Goal: Information Seeking & Learning: Learn about a topic

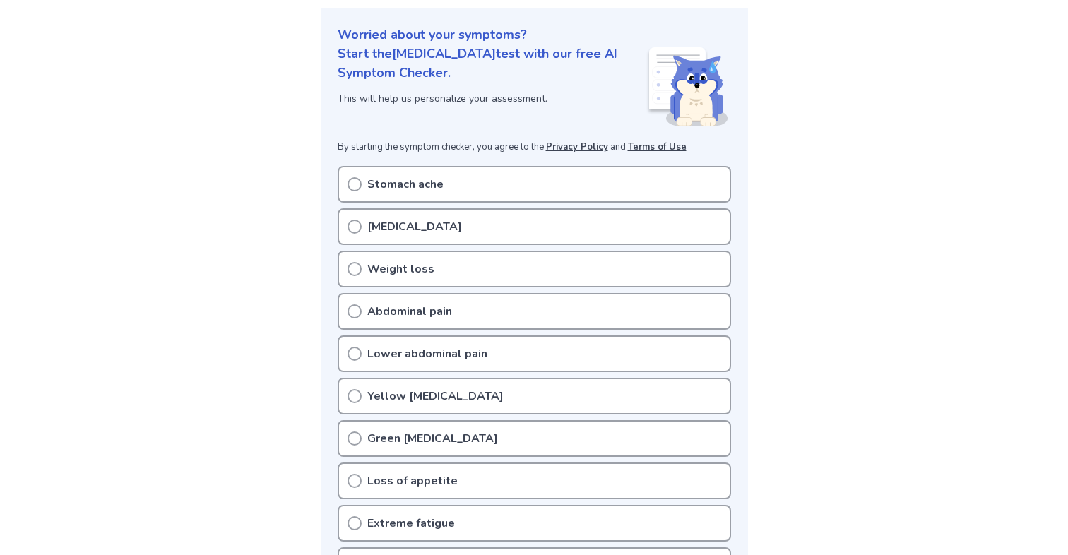
scroll to position [143, 0]
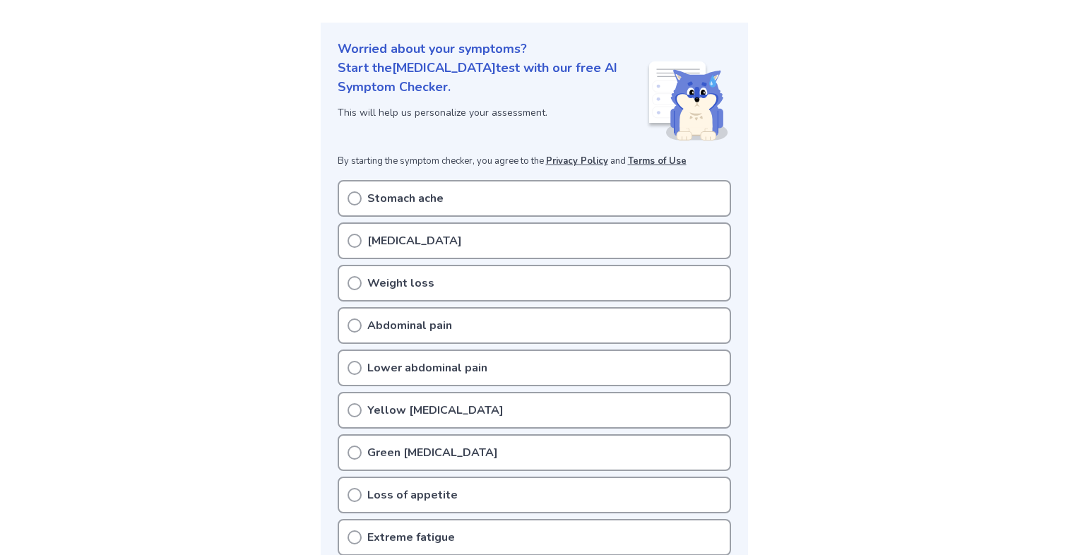
click at [377, 204] on p "Stomach ache" at bounding box center [405, 198] width 76 height 17
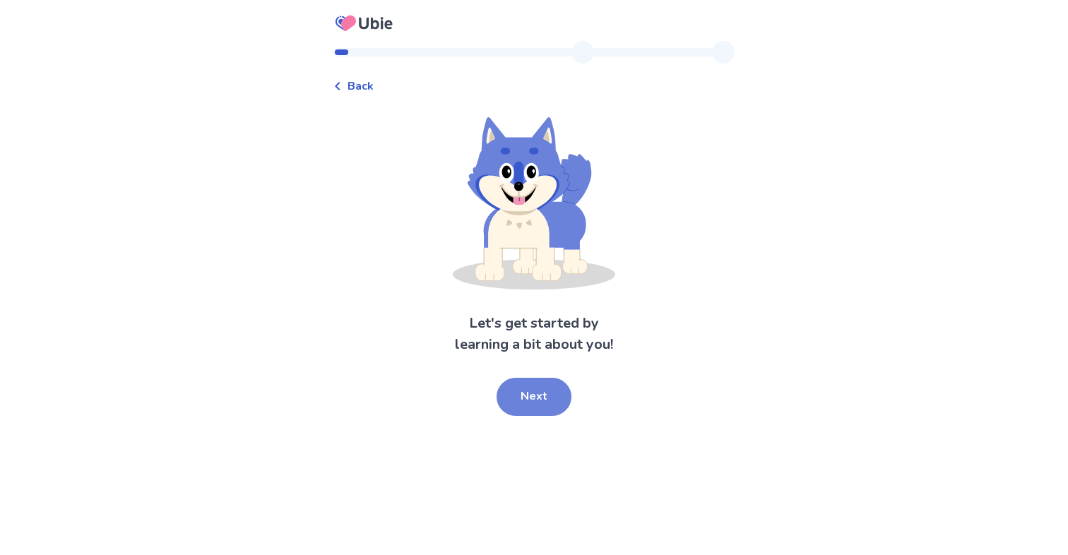
click at [528, 399] on button "Next" at bounding box center [533, 397] width 75 height 38
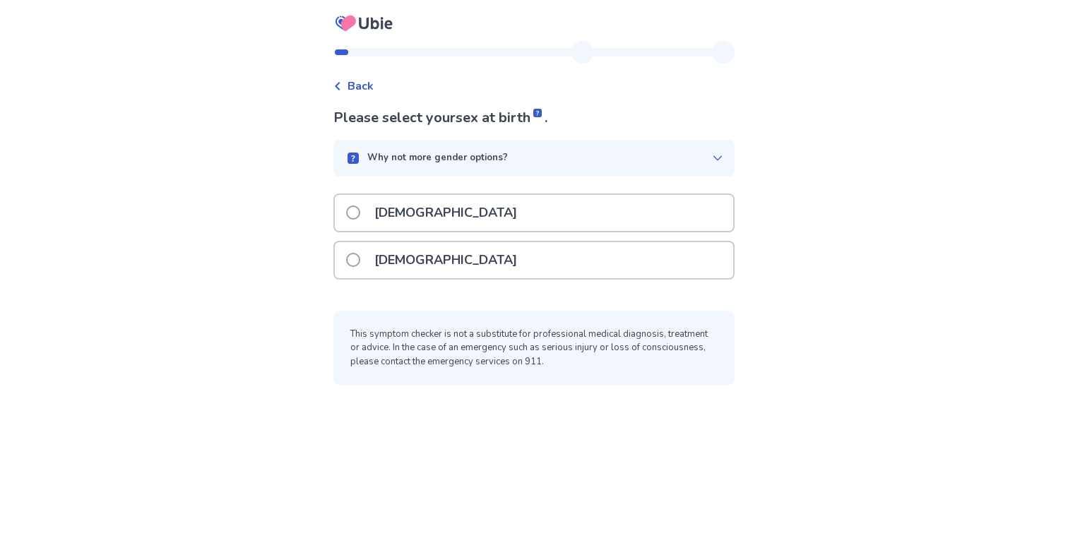
click at [342, 83] on icon at bounding box center [337, 86] width 8 height 8
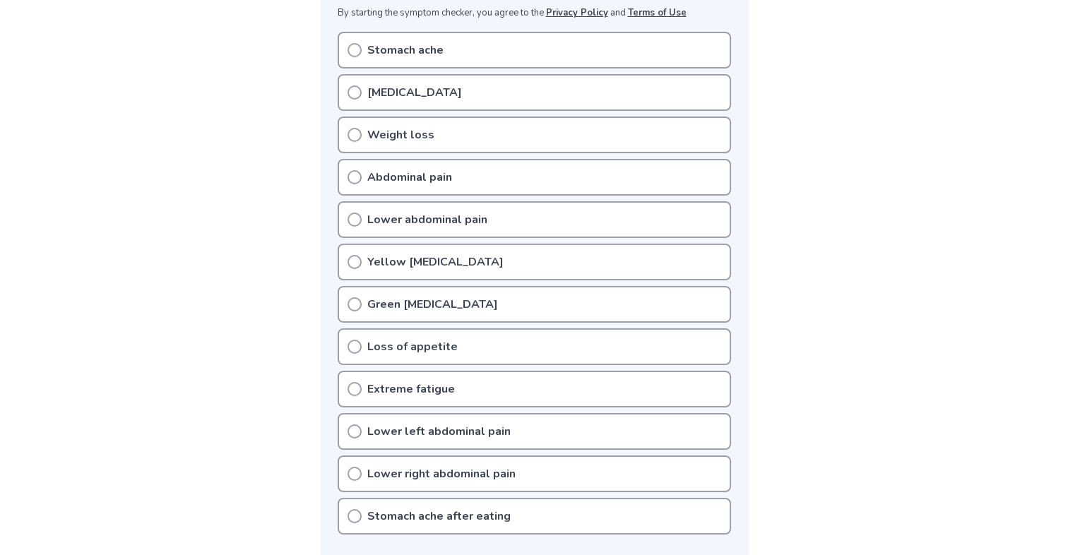
scroll to position [226, 0]
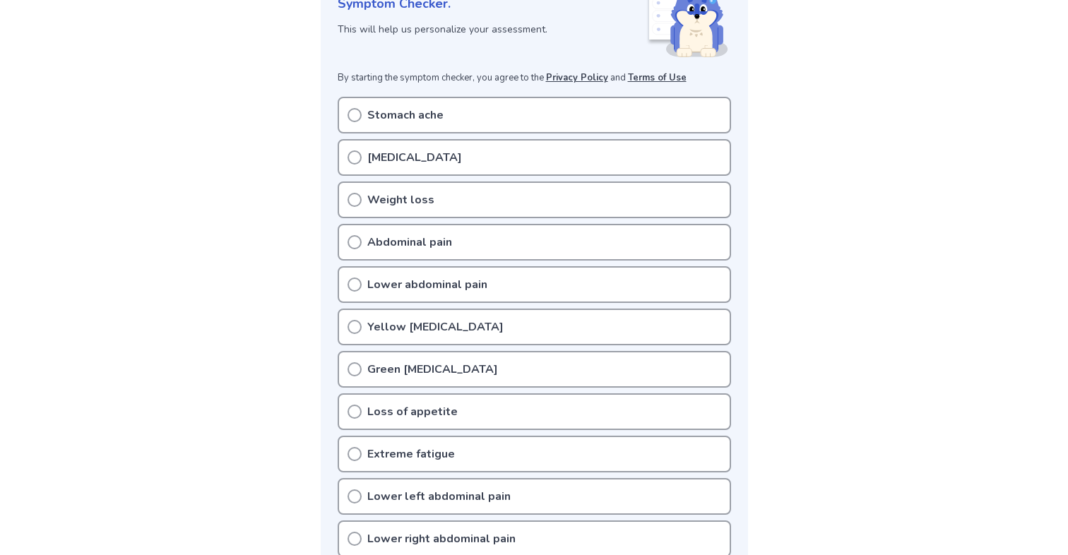
click at [355, 156] on icon at bounding box center [354, 157] width 14 height 14
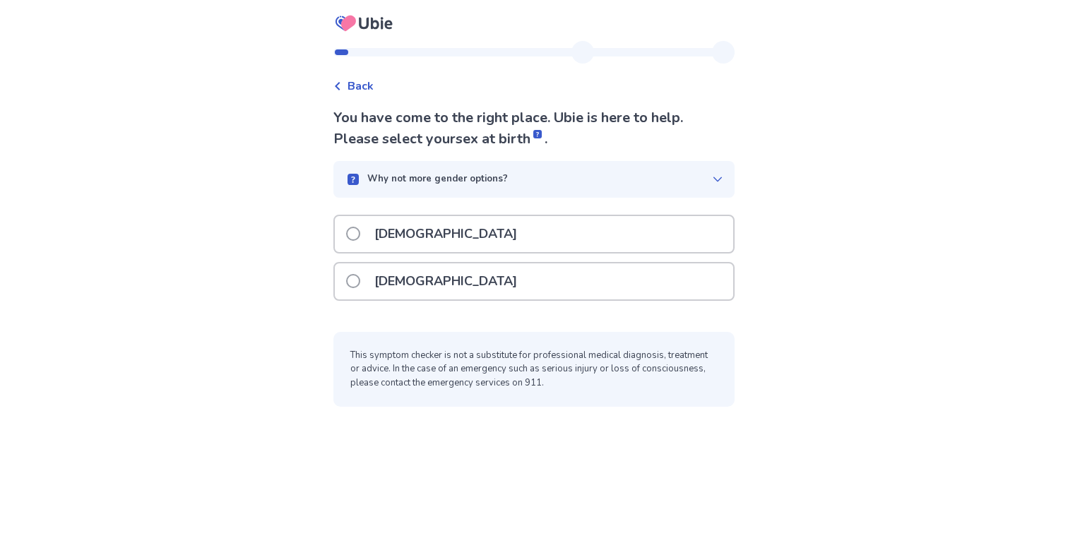
click at [373, 91] on span "Back" at bounding box center [360, 86] width 26 height 17
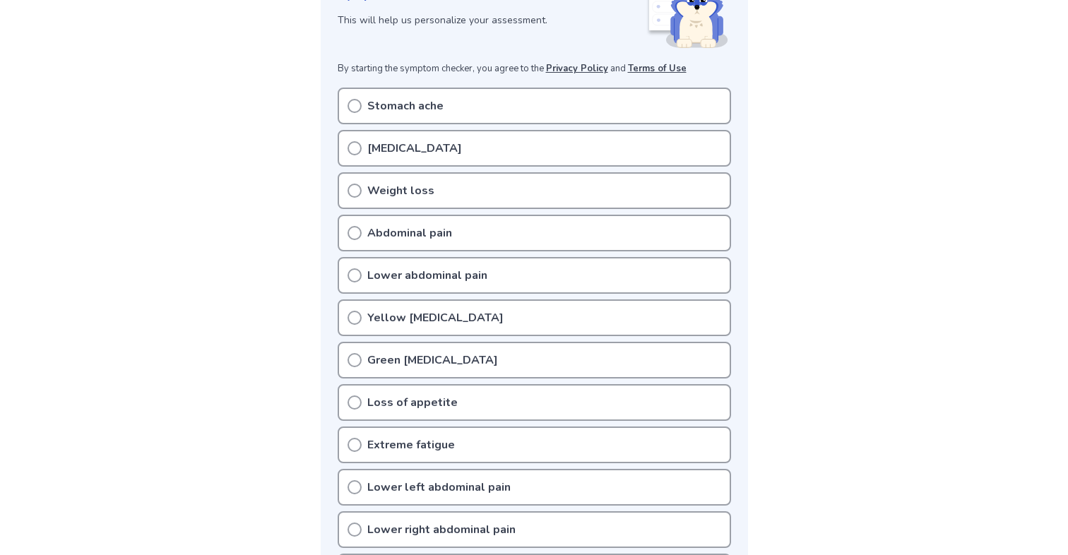
scroll to position [246, 0]
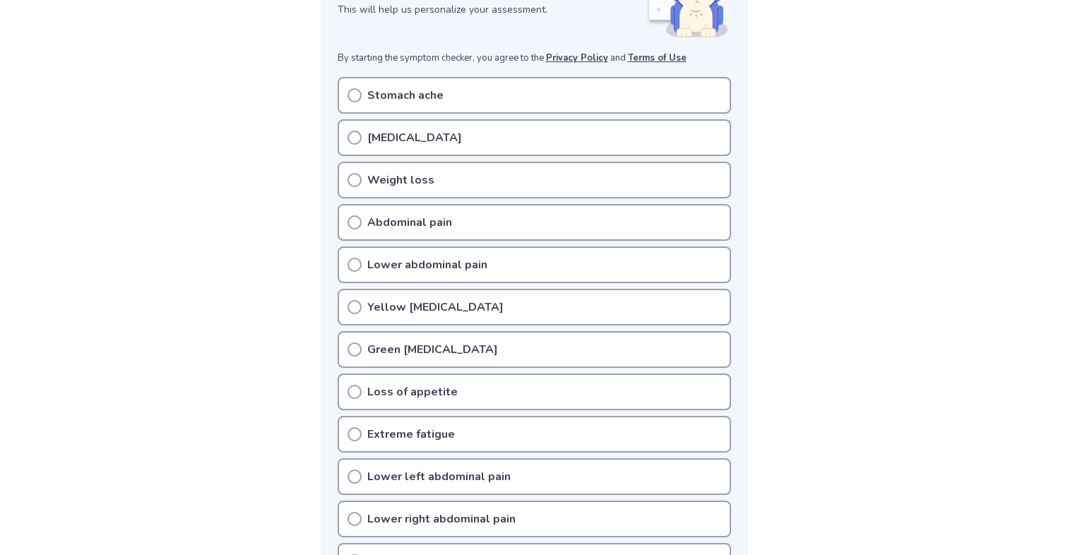
click at [356, 304] on icon at bounding box center [354, 307] width 14 height 14
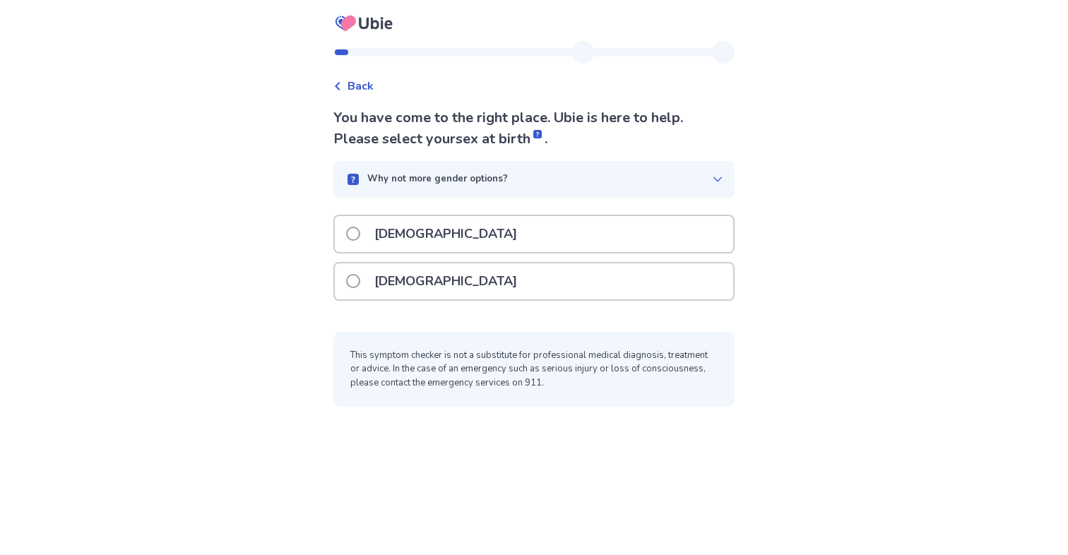
click at [356, 87] on span "Back" at bounding box center [360, 86] width 26 height 17
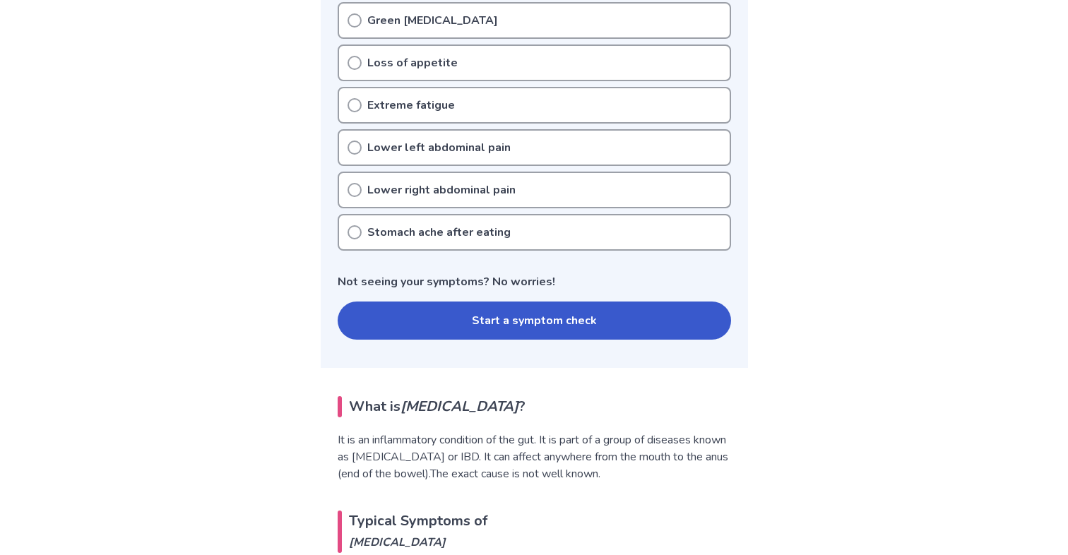
scroll to position [578, 0]
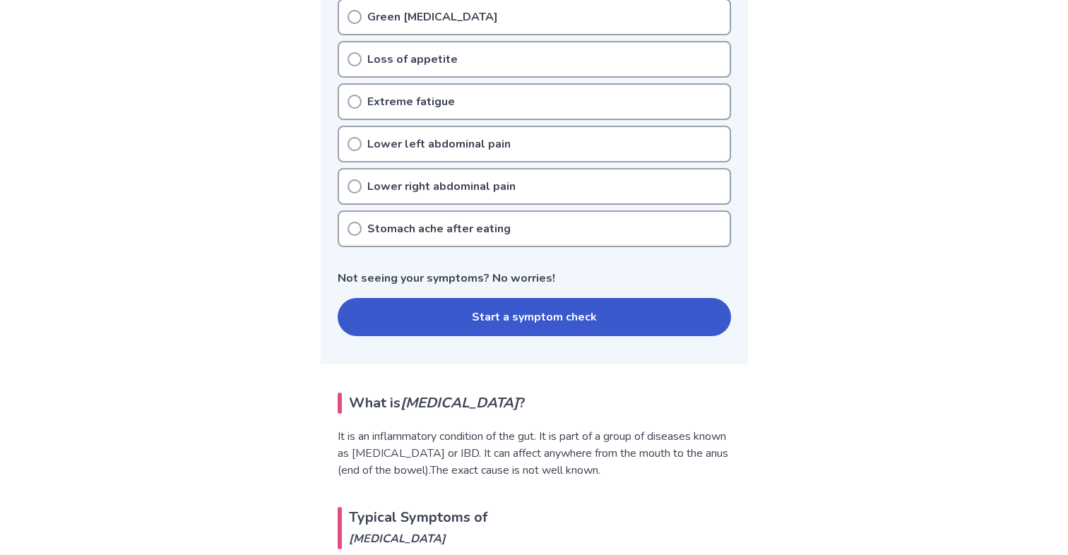
click at [435, 328] on button "Start a symptom check" at bounding box center [534, 317] width 393 height 38
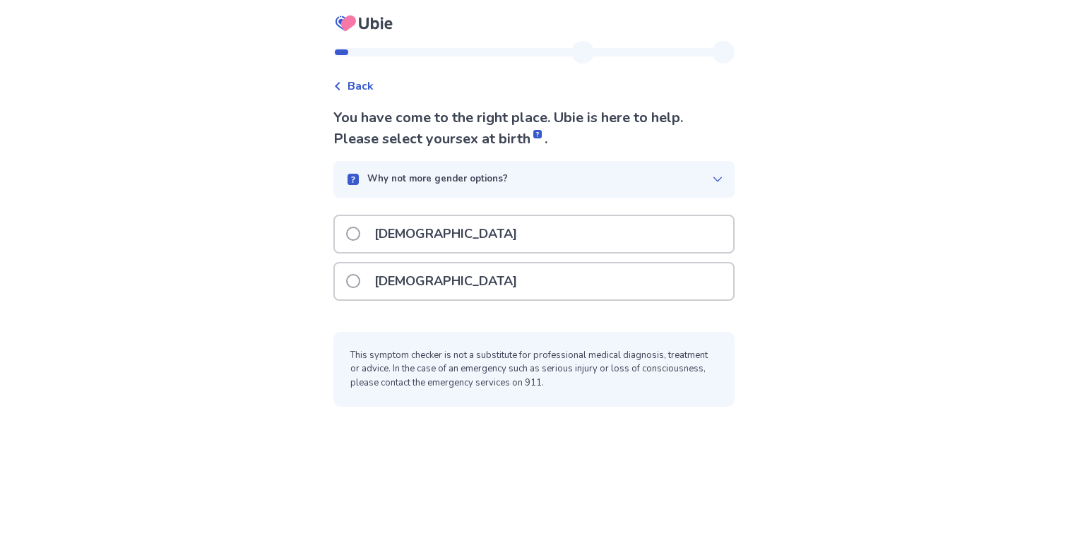
click at [360, 285] on span at bounding box center [353, 281] width 14 height 14
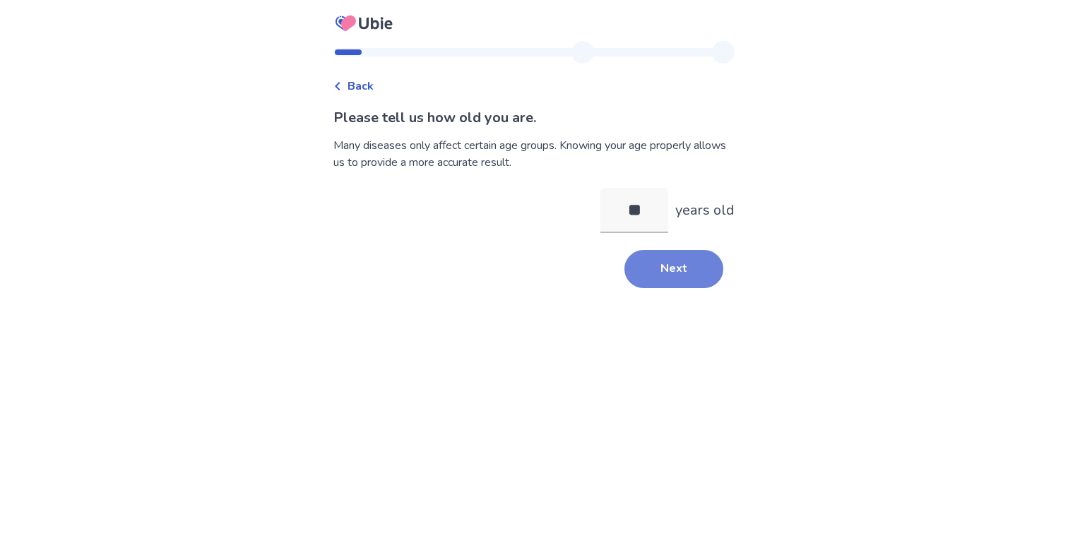
type input "**"
click at [687, 277] on button "Next" at bounding box center [673, 269] width 99 height 38
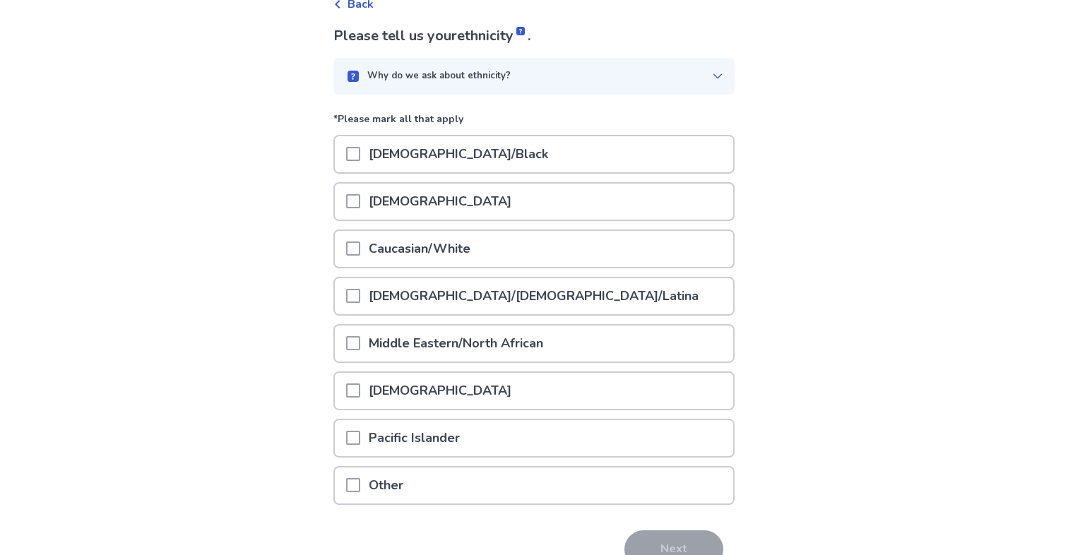
scroll to position [85, 0]
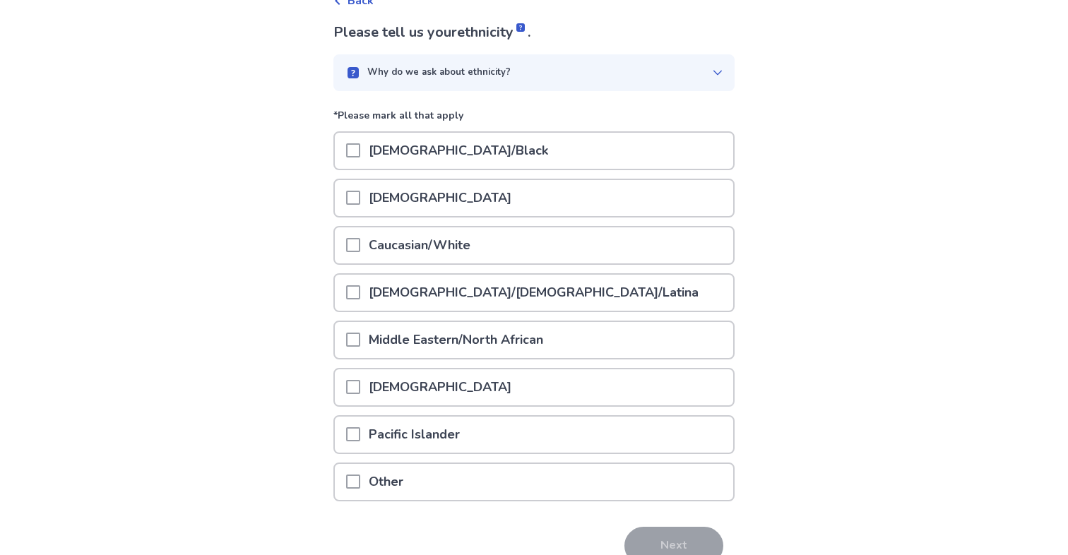
click at [360, 243] on span at bounding box center [353, 245] width 14 height 14
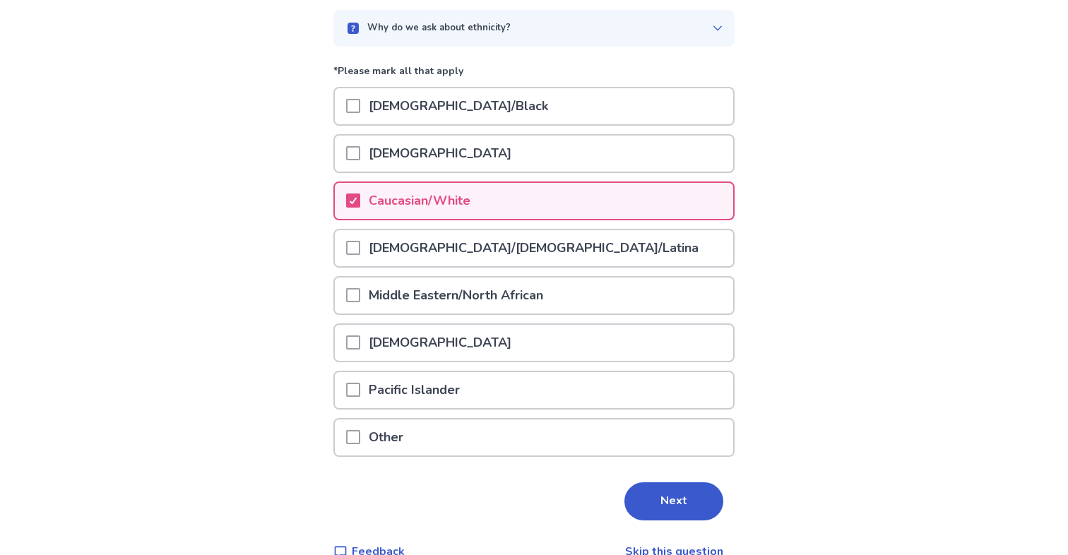
scroll to position [157, 0]
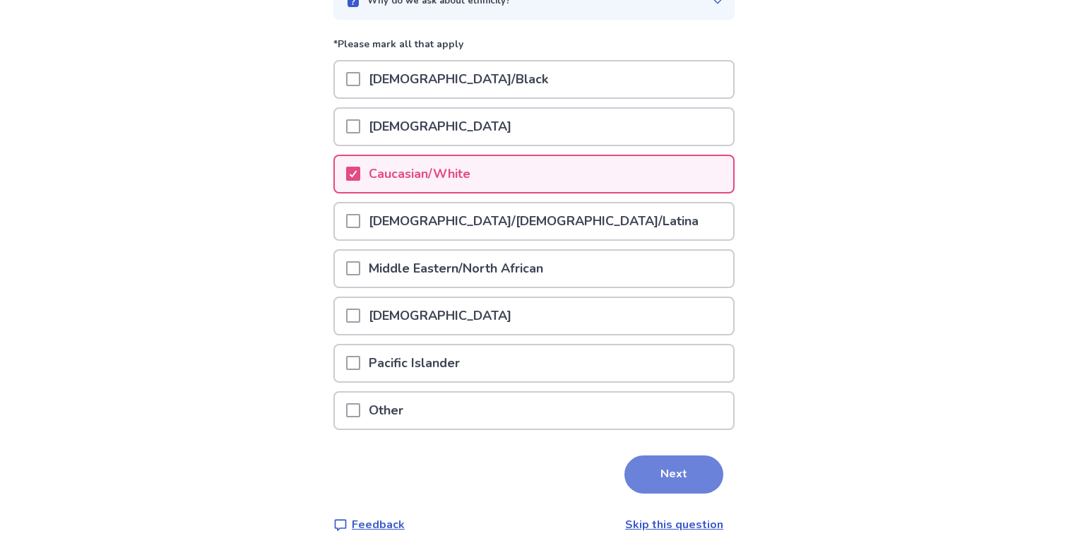
click at [646, 462] on button "Next" at bounding box center [673, 474] width 99 height 38
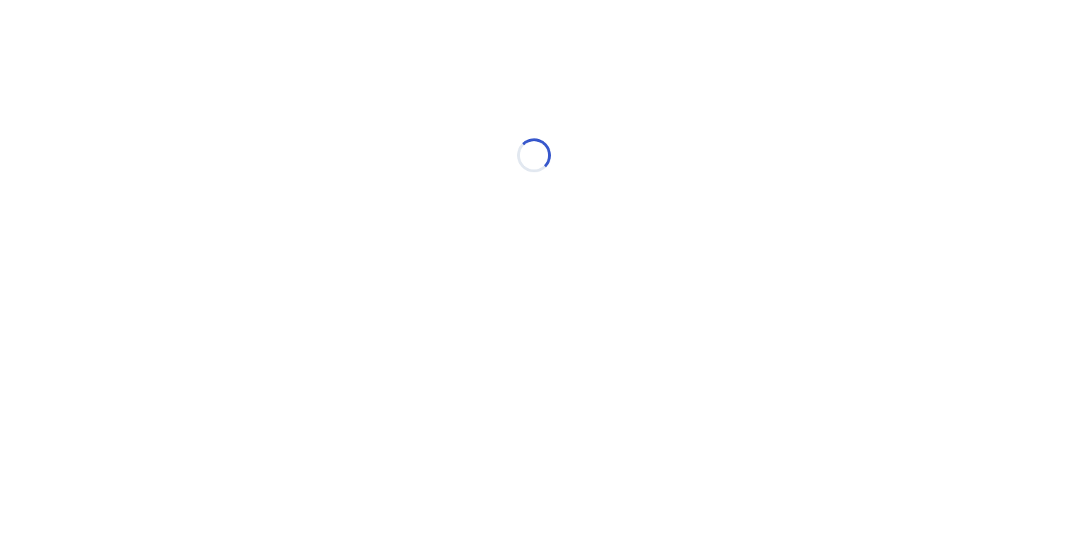
scroll to position [0, 0]
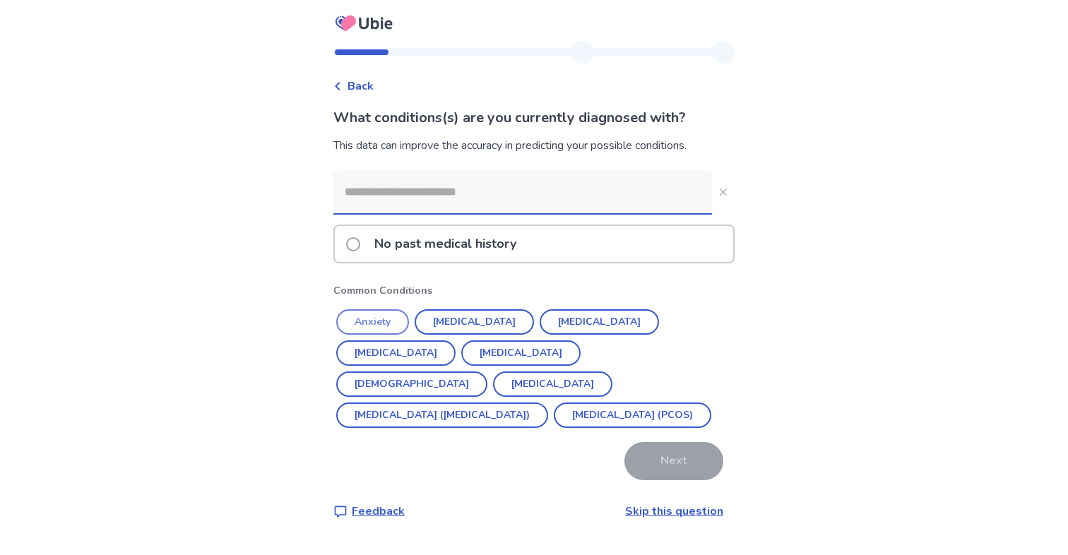
click at [373, 324] on button "Anxiety" at bounding box center [372, 321] width 73 height 25
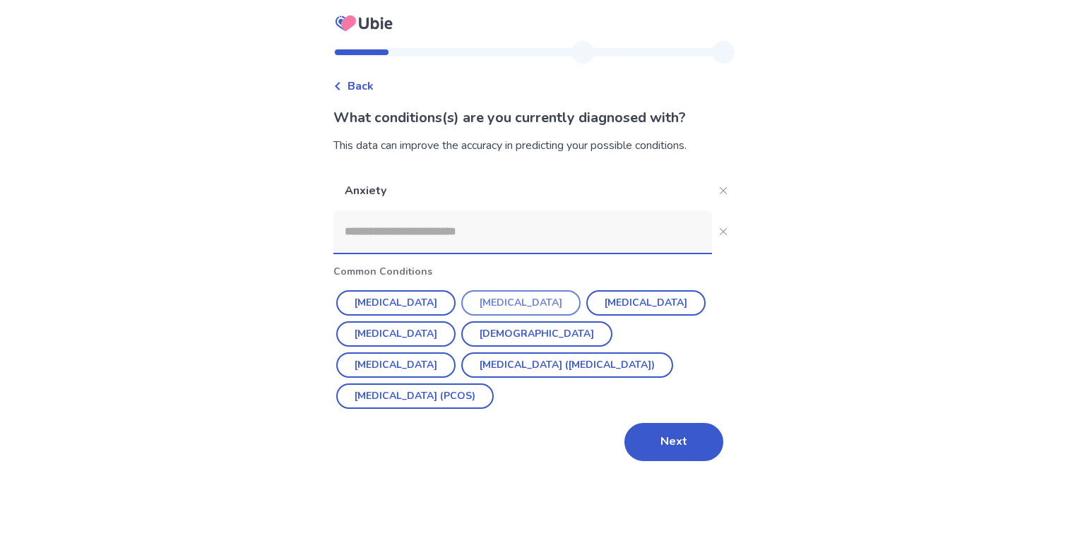
click at [484, 304] on button "[MEDICAL_DATA]" at bounding box center [520, 302] width 119 height 25
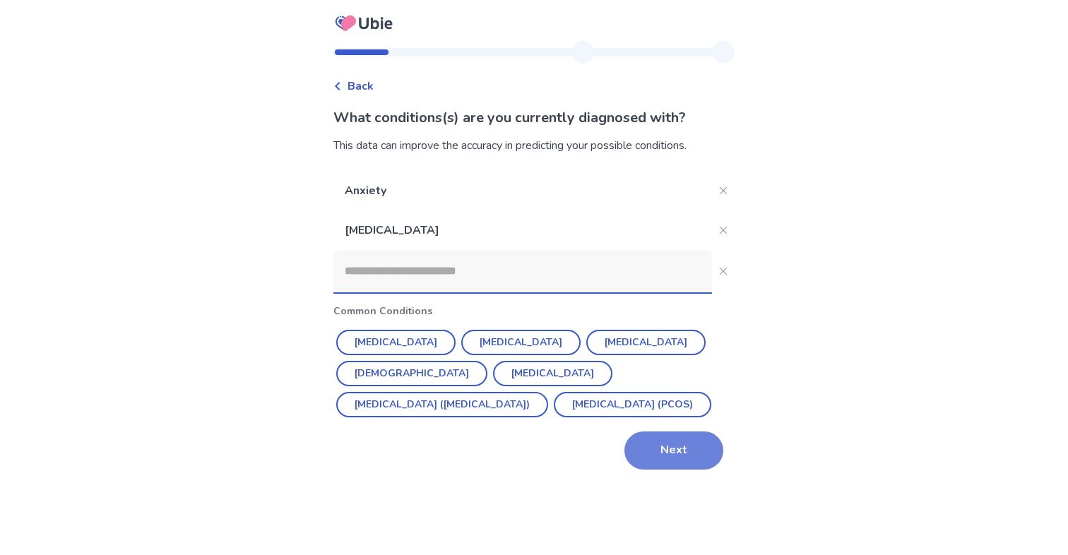
click at [687, 463] on button "Next" at bounding box center [673, 450] width 99 height 38
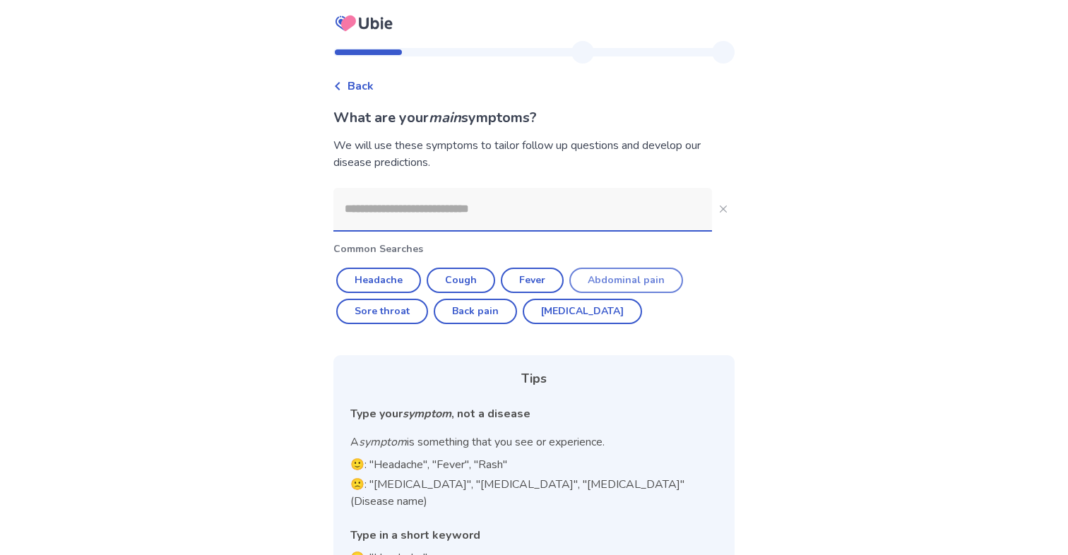
click at [659, 275] on button "Abdominal pain" at bounding box center [626, 280] width 114 height 25
type input "**********"
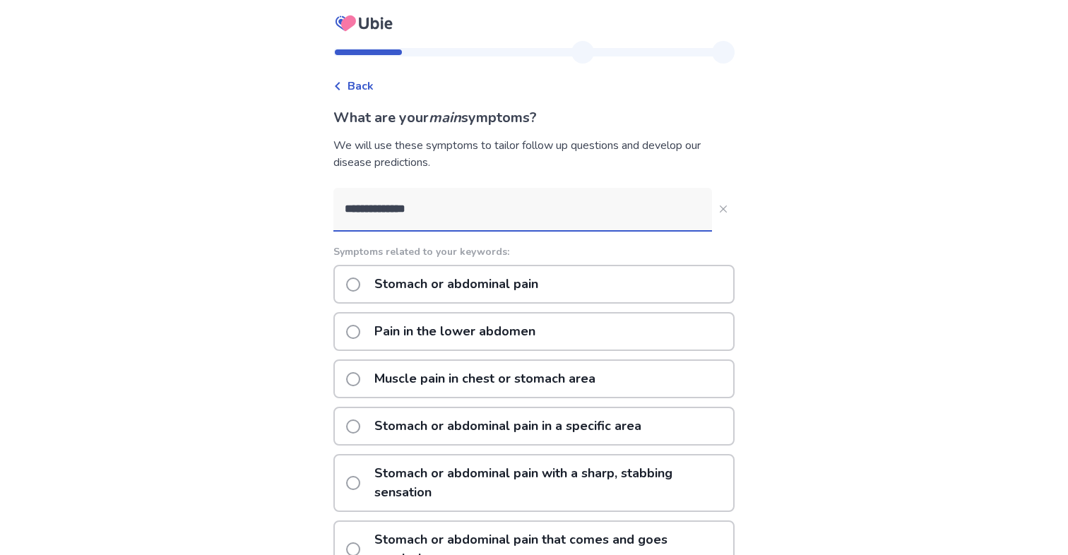
click at [546, 215] on input "**********" at bounding box center [522, 209] width 378 height 42
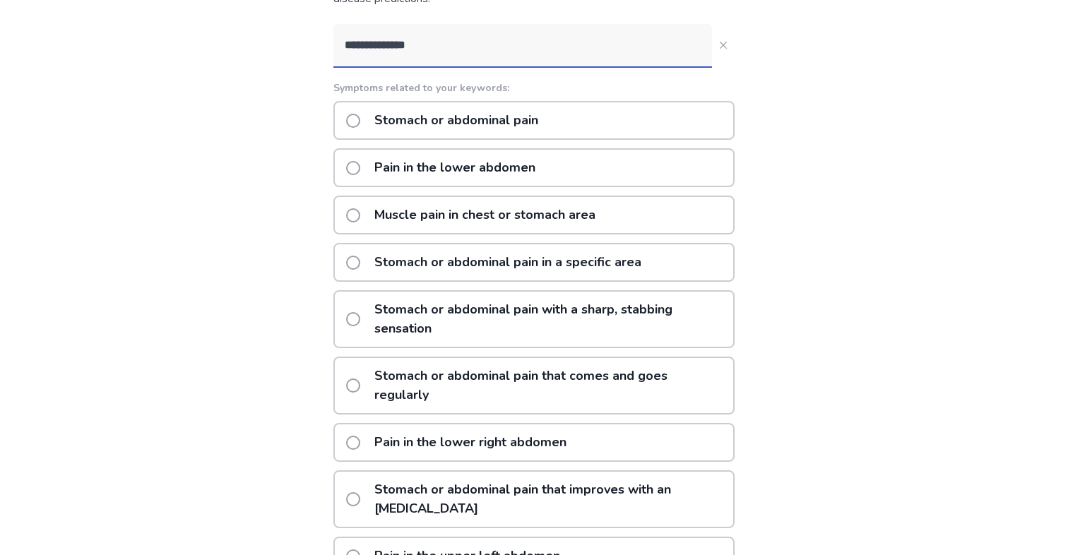
scroll to position [181, 0]
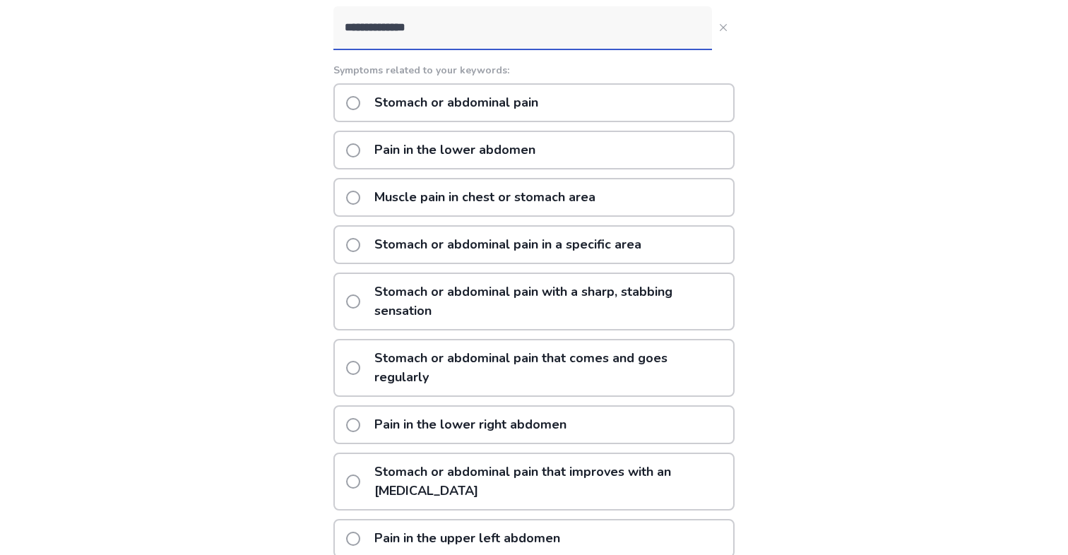
click at [521, 144] on p "Pain in the lower abdomen" at bounding box center [455, 150] width 178 height 36
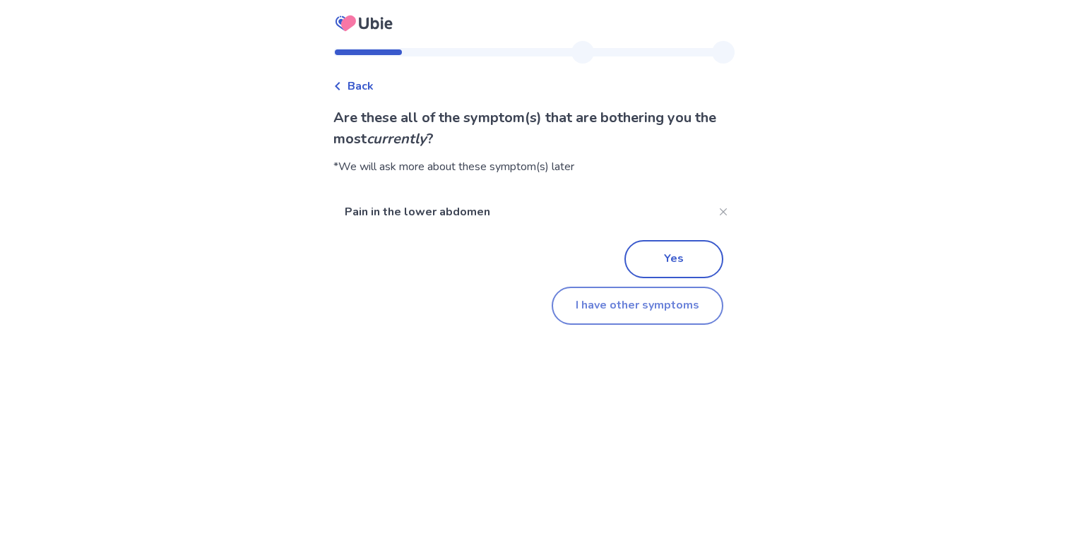
click at [623, 300] on button "I have other symptoms" at bounding box center [637, 306] width 172 height 38
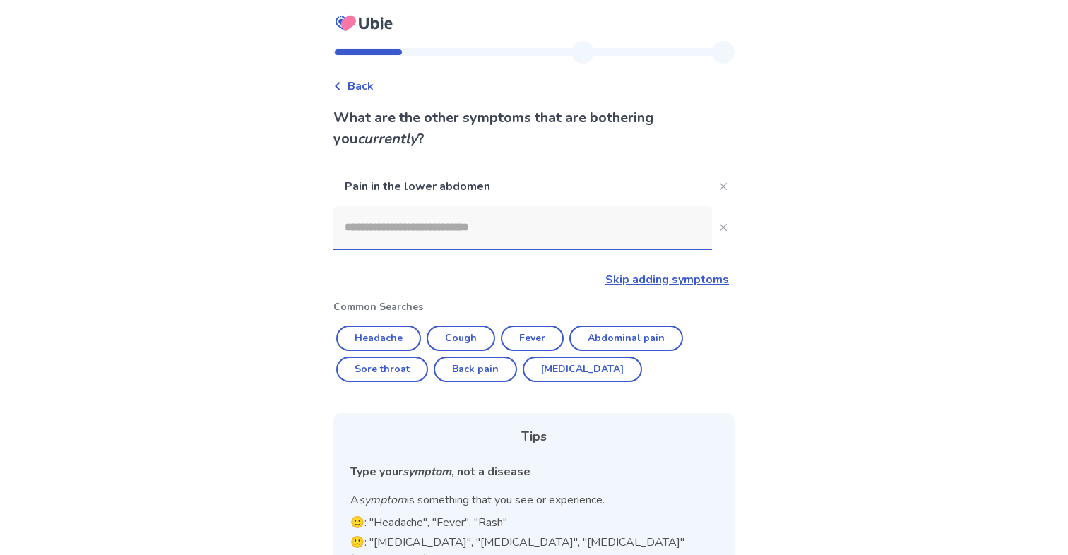
scroll to position [120, 0]
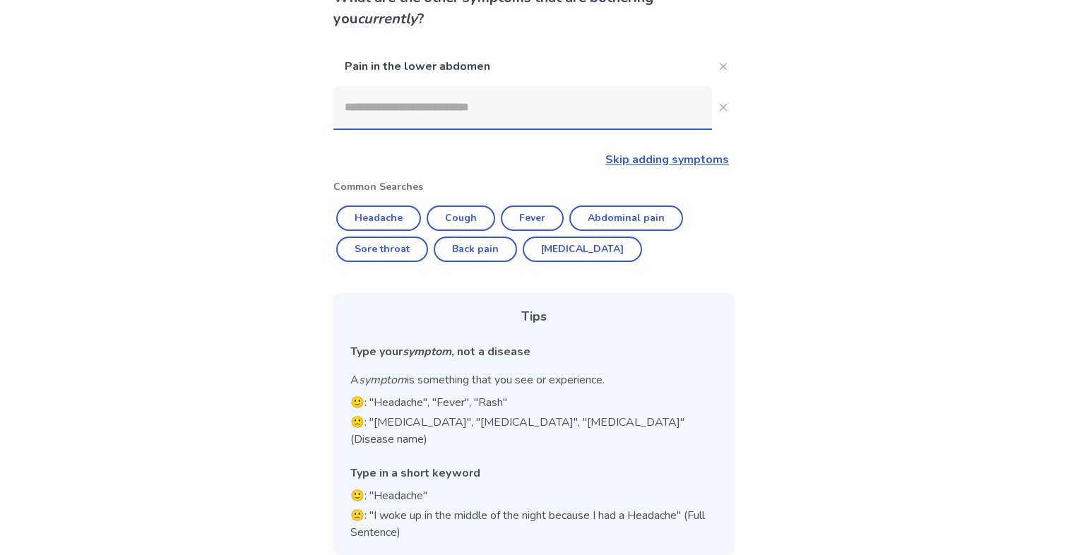
click at [554, 246] on button "[MEDICAL_DATA]" at bounding box center [582, 249] width 119 height 25
type input "********"
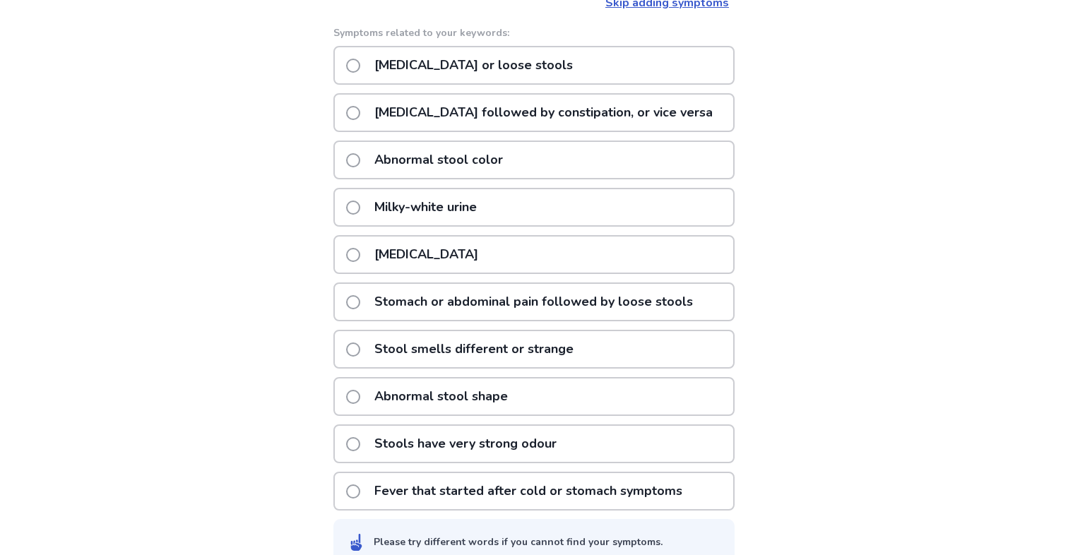
scroll to position [290, 0]
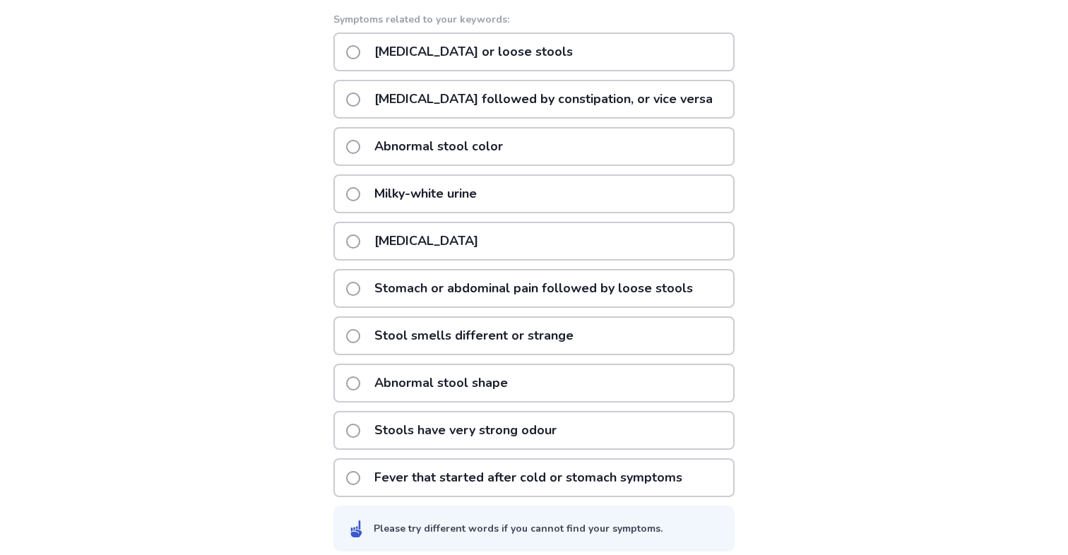
click at [542, 49] on div "[MEDICAL_DATA] or loose stools" at bounding box center [533, 51] width 401 height 39
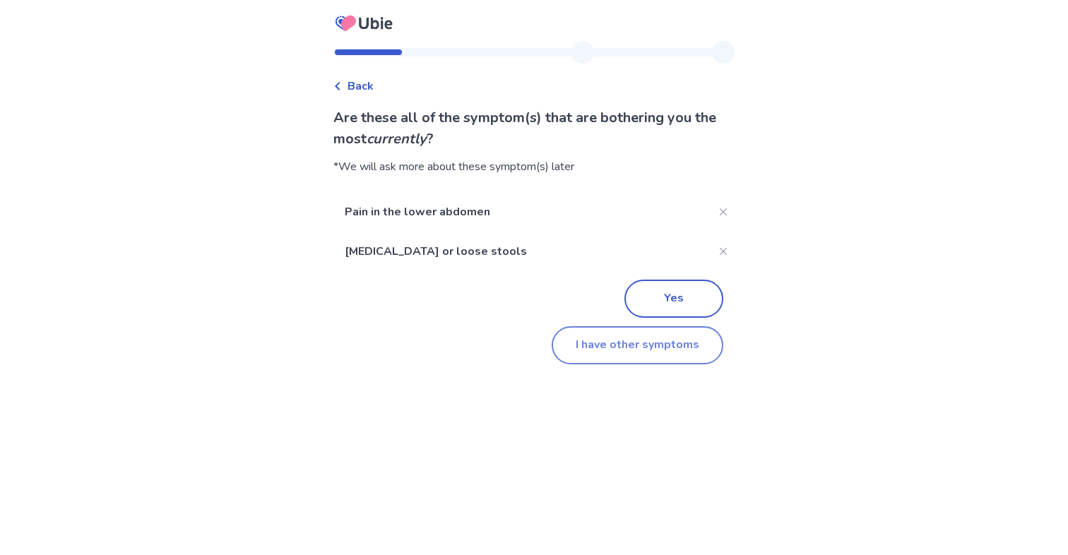
click at [616, 352] on button "I have other symptoms" at bounding box center [637, 345] width 172 height 38
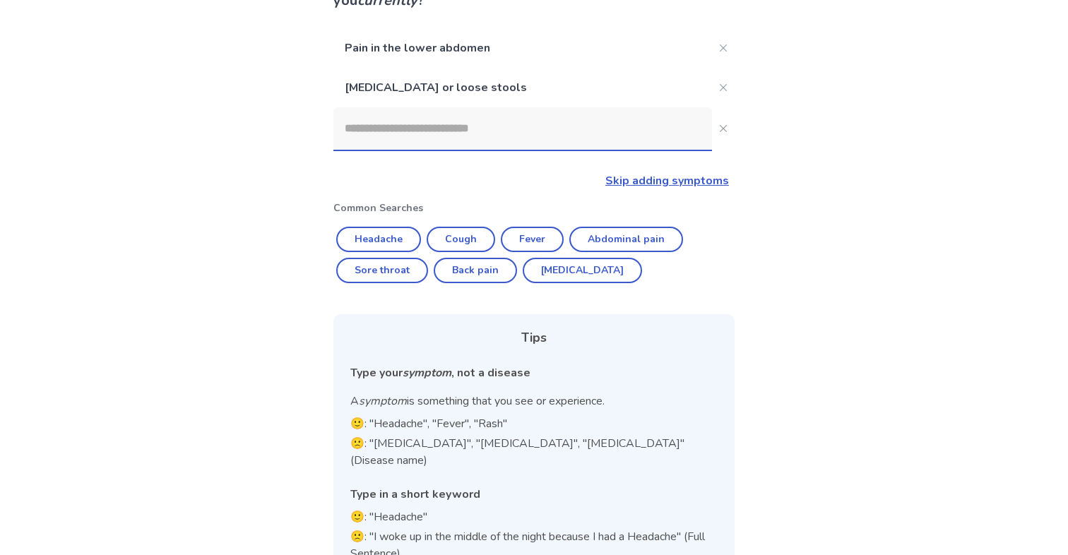
scroll to position [131, 0]
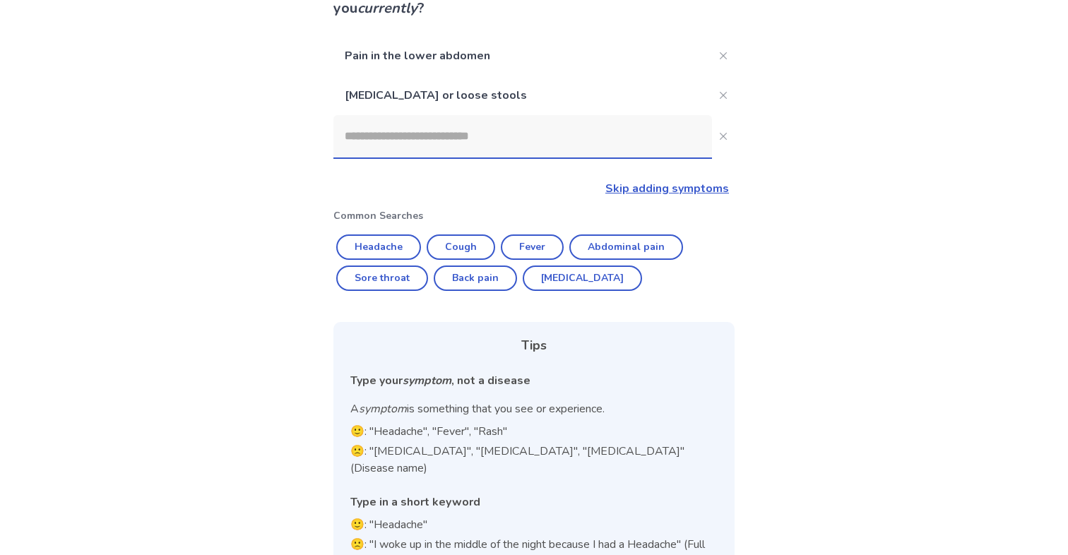
click at [438, 149] on input at bounding box center [522, 136] width 378 height 42
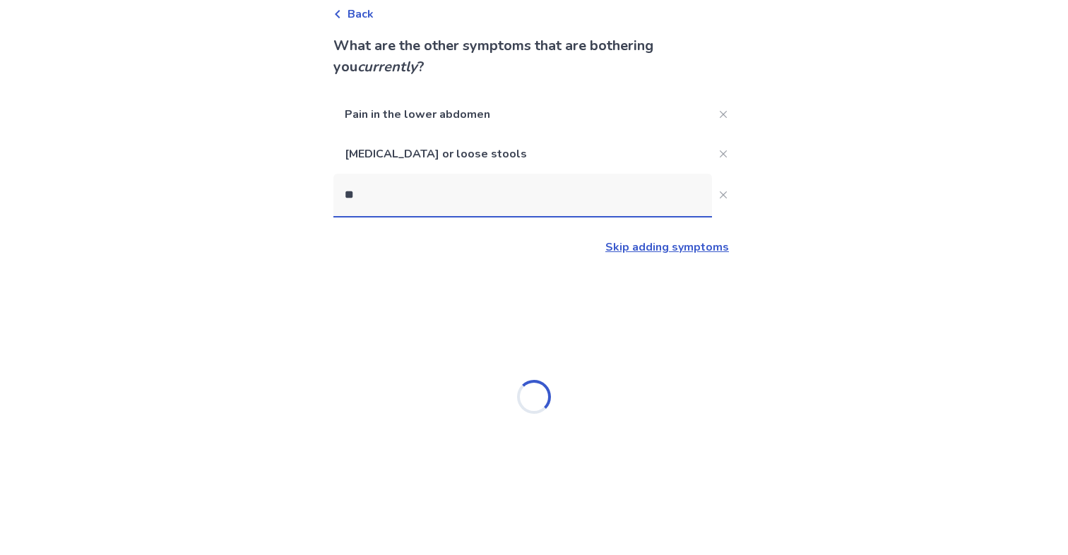
scroll to position [0, 0]
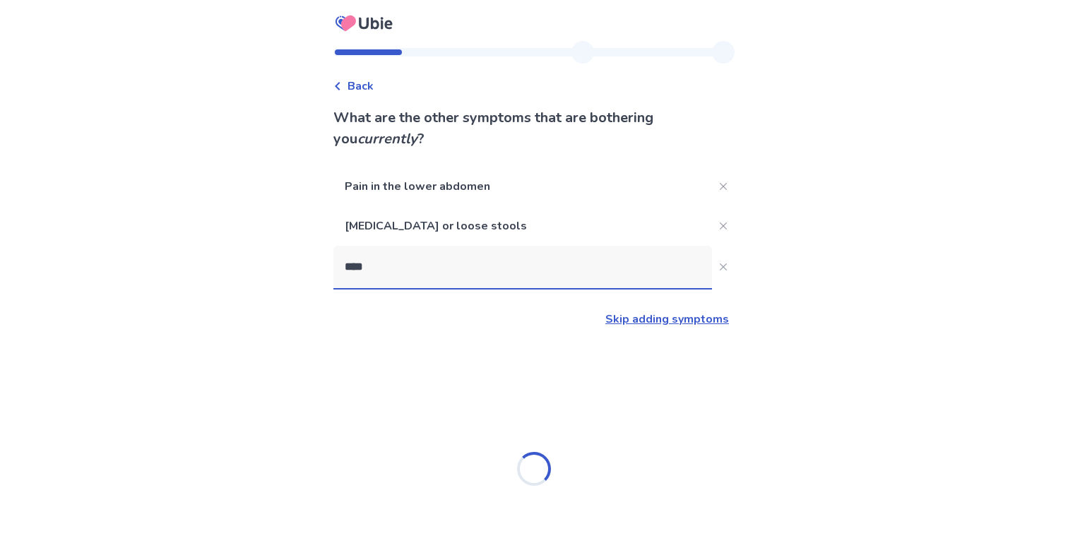
type input "*****"
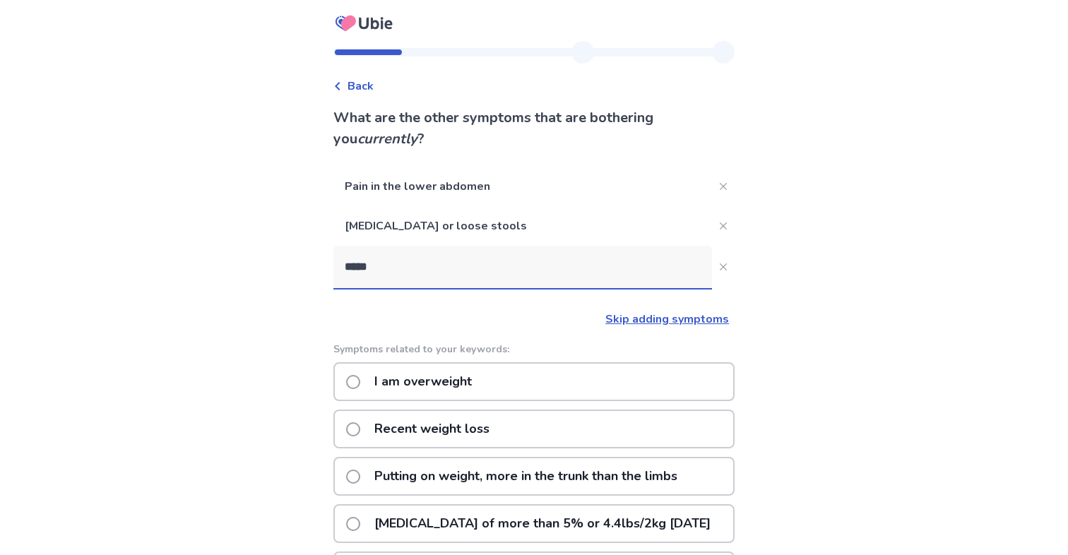
click at [470, 428] on p "Recent weight loss" at bounding box center [432, 429] width 132 height 36
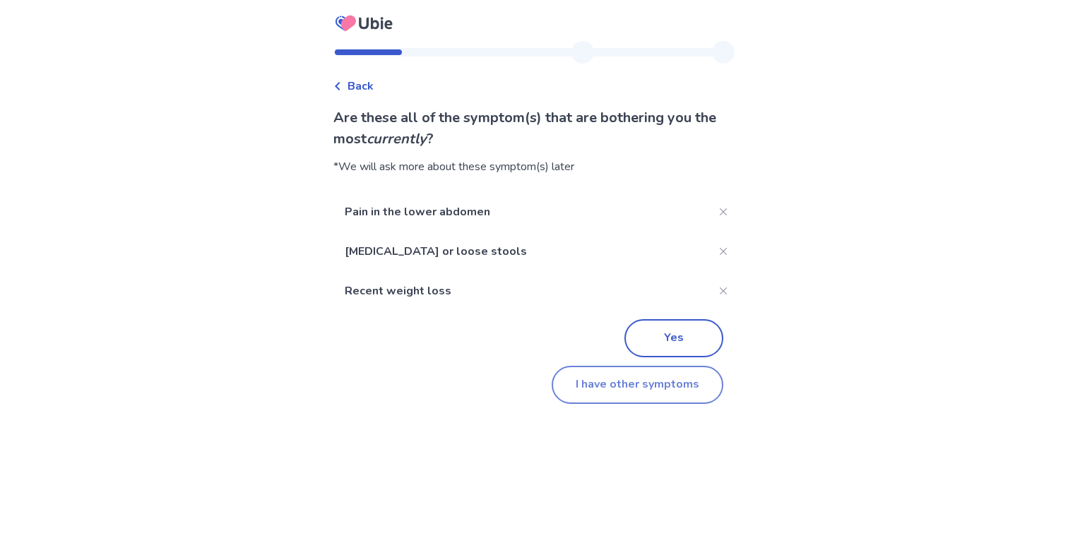
click at [572, 385] on button "I have other symptoms" at bounding box center [637, 385] width 172 height 38
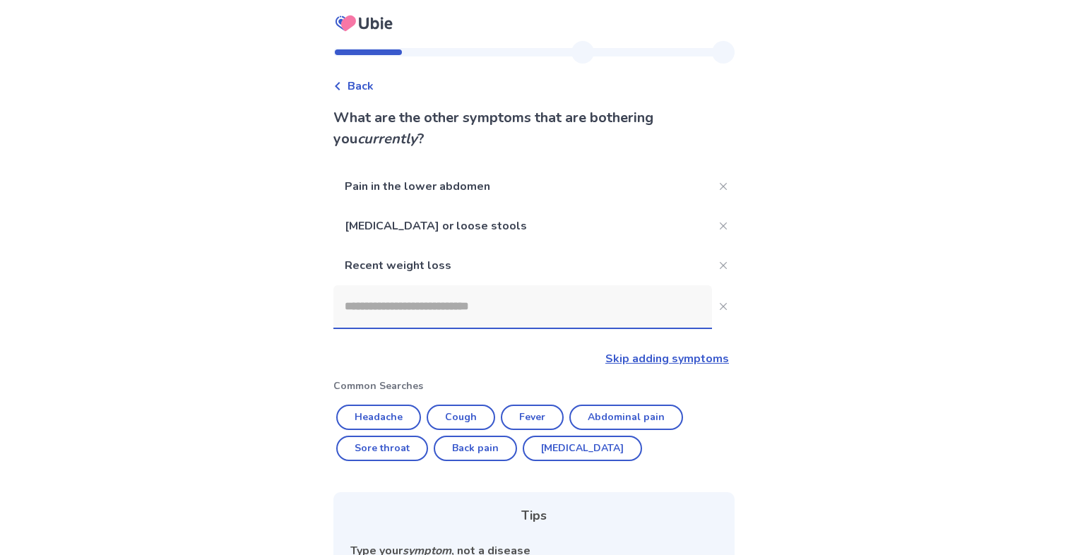
click at [484, 305] on input at bounding box center [522, 306] width 378 height 42
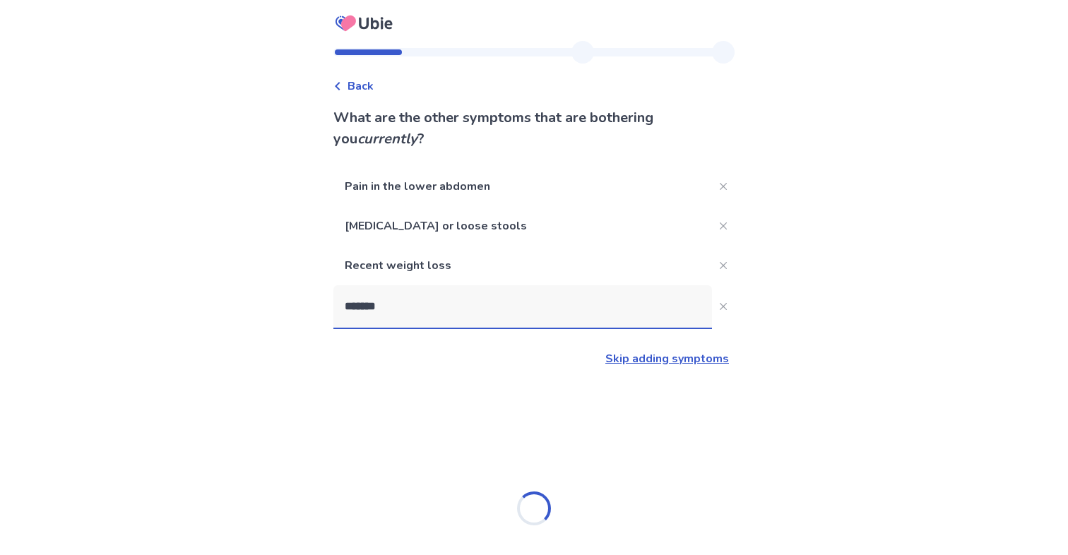
type input "********"
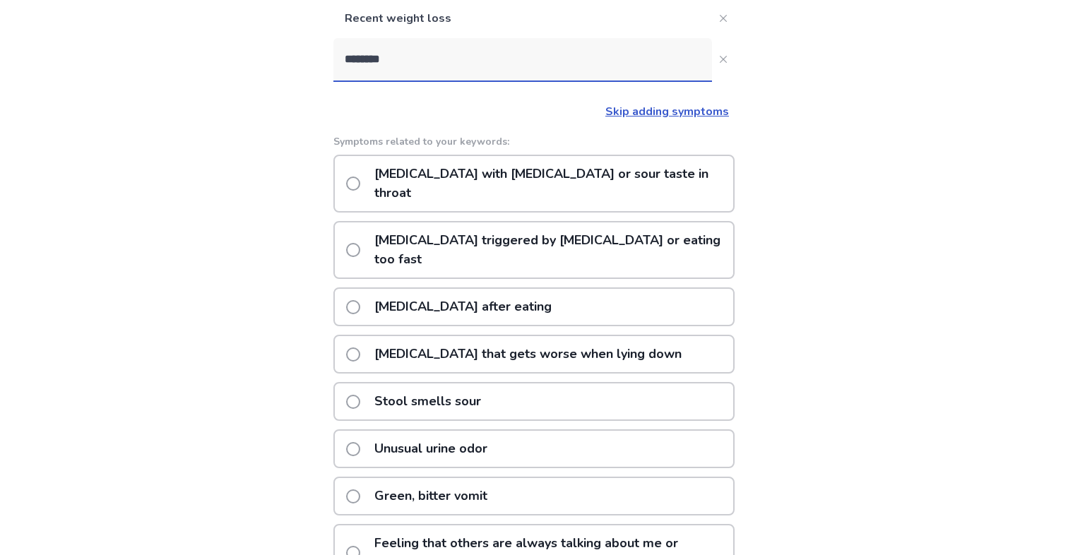
scroll to position [241, 0]
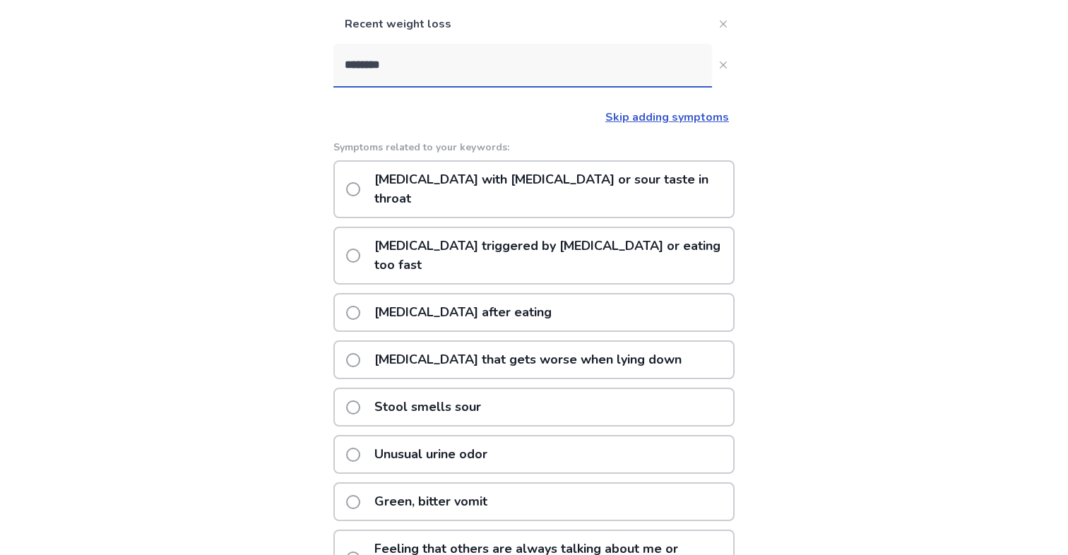
click at [527, 181] on p "[MEDICAL_DATA] with [MEDICAL_DATA] or sour taste in throat" at bounding box center [549, 189] width 367 height 55
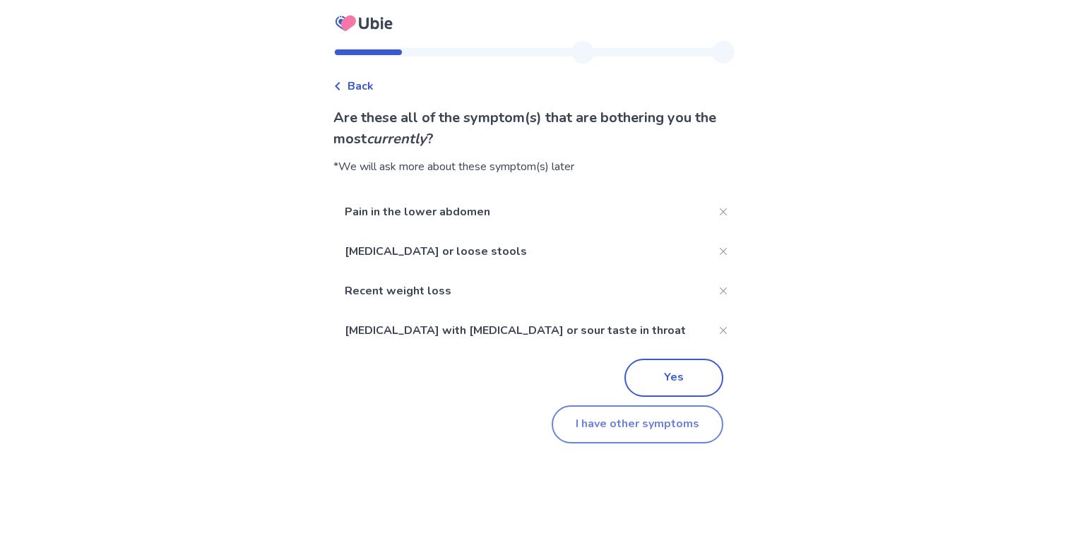
click at [600, 429] on button "I have other symptoms" at bounding box center [637, 424] width 172 height 38
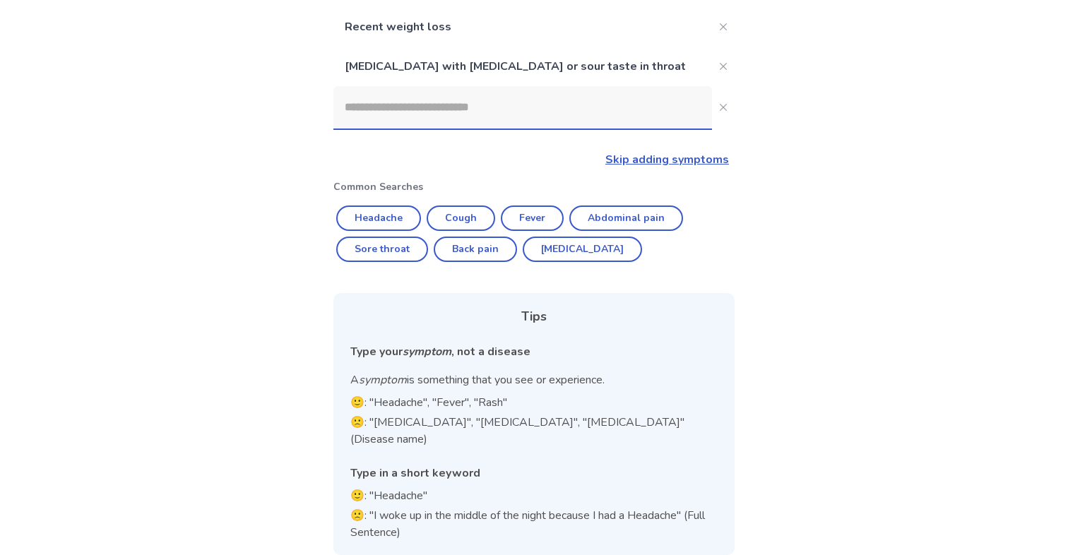
click at [411, 115] on input at bounding box center [522, 107] width 378 height 42
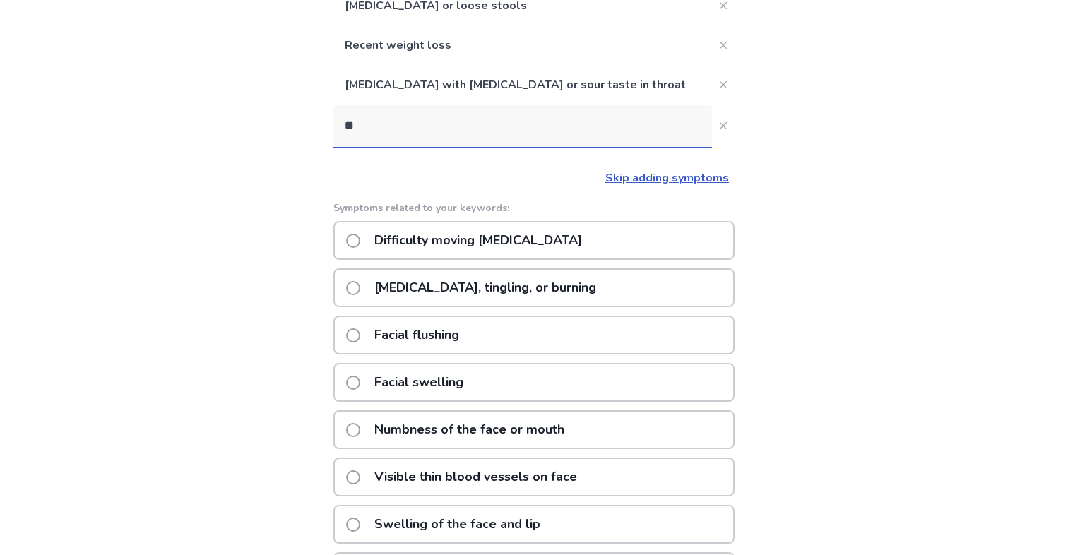
scroll to position [151, 0]
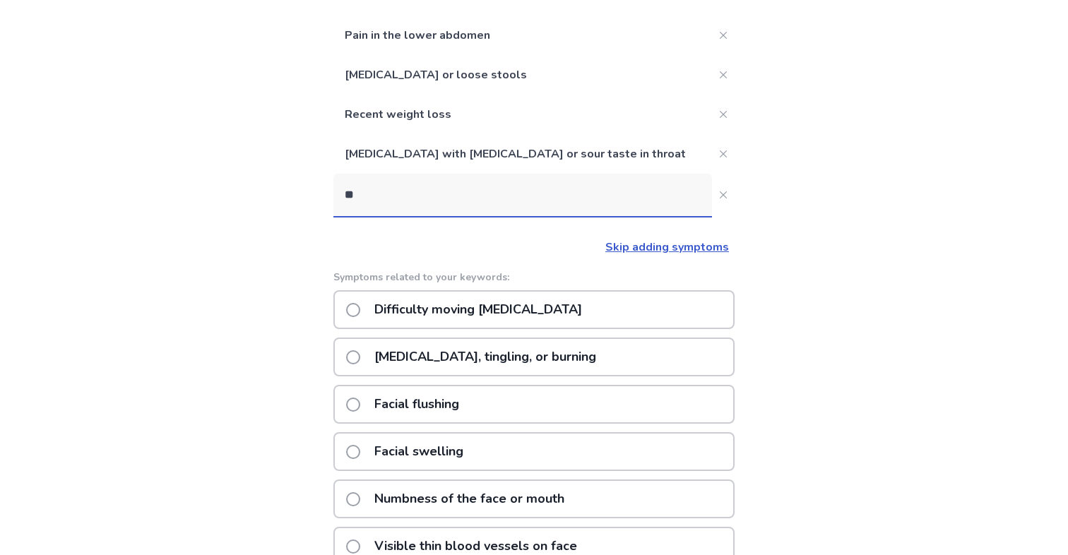
type input "*"
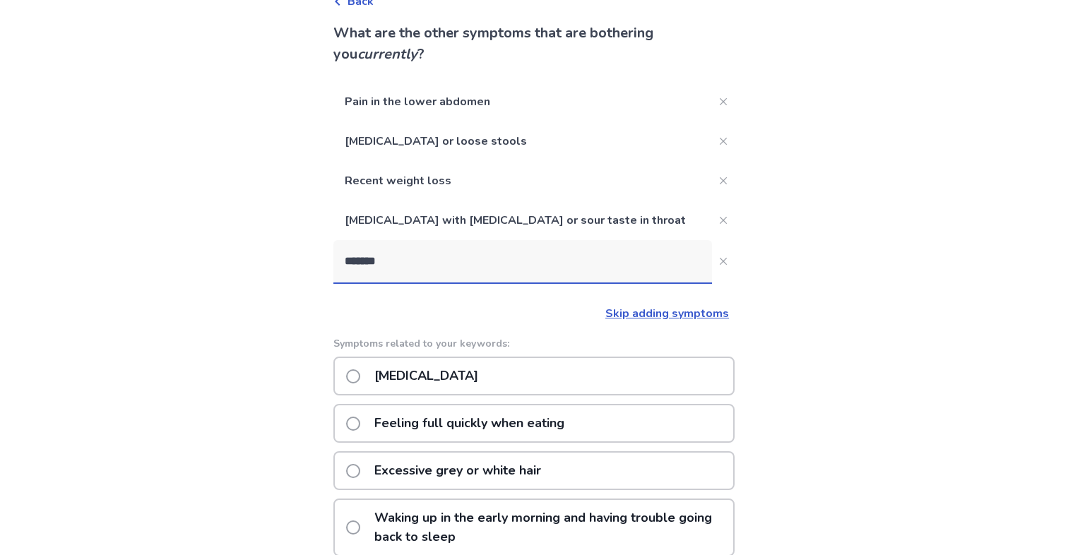
scroll to position [83, 0]
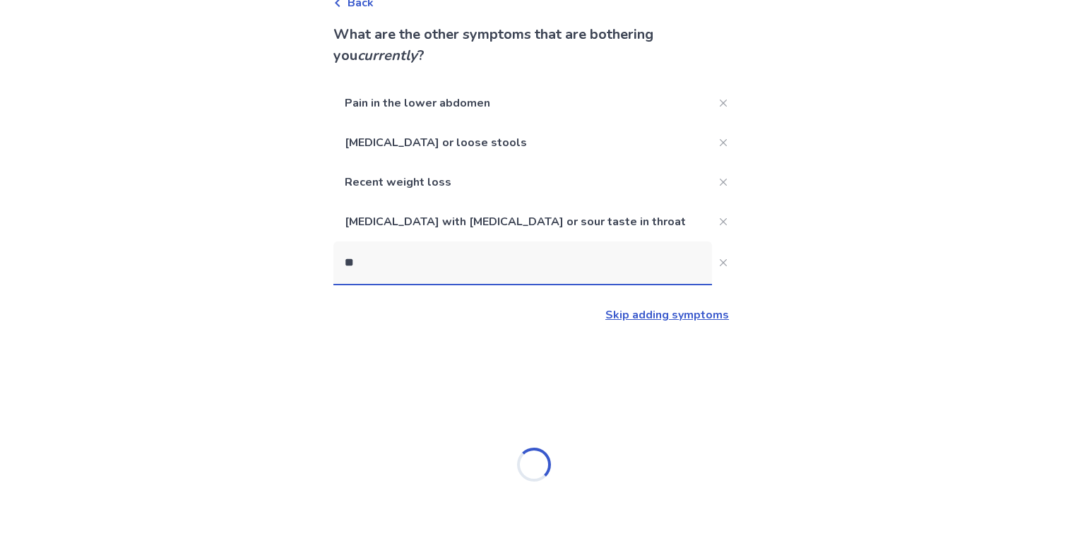
type input "*"
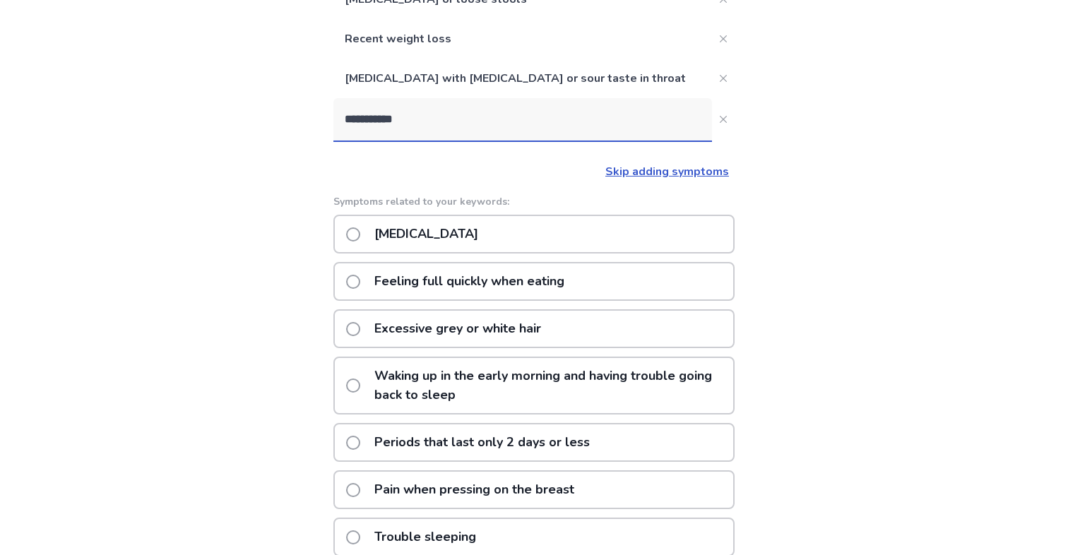
scroll to position [0, 0]
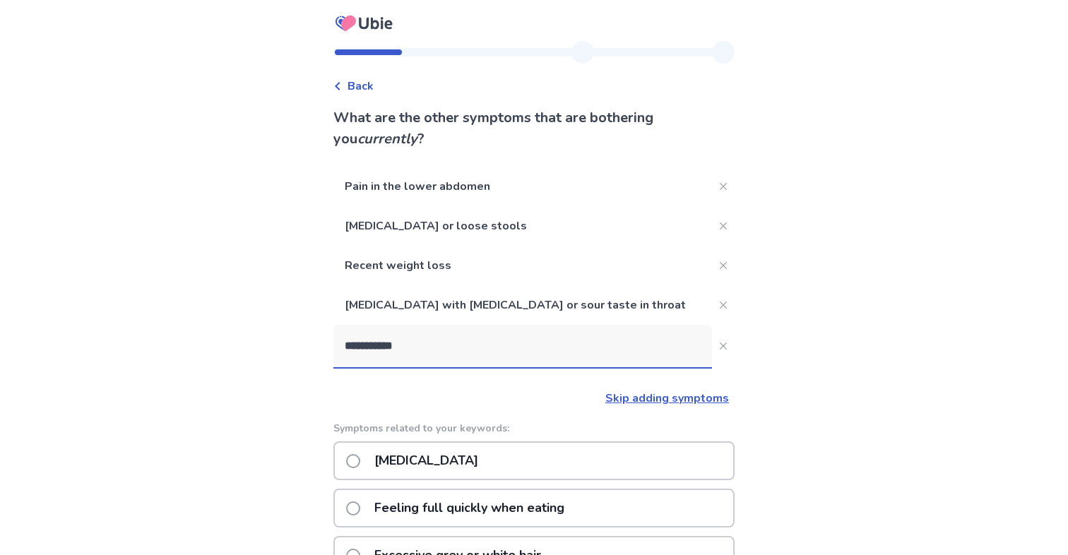
type input "**********"
click at [628, 396] on link "Skip adding symptoms" at bounding box center [667, 398] width 124 height 16
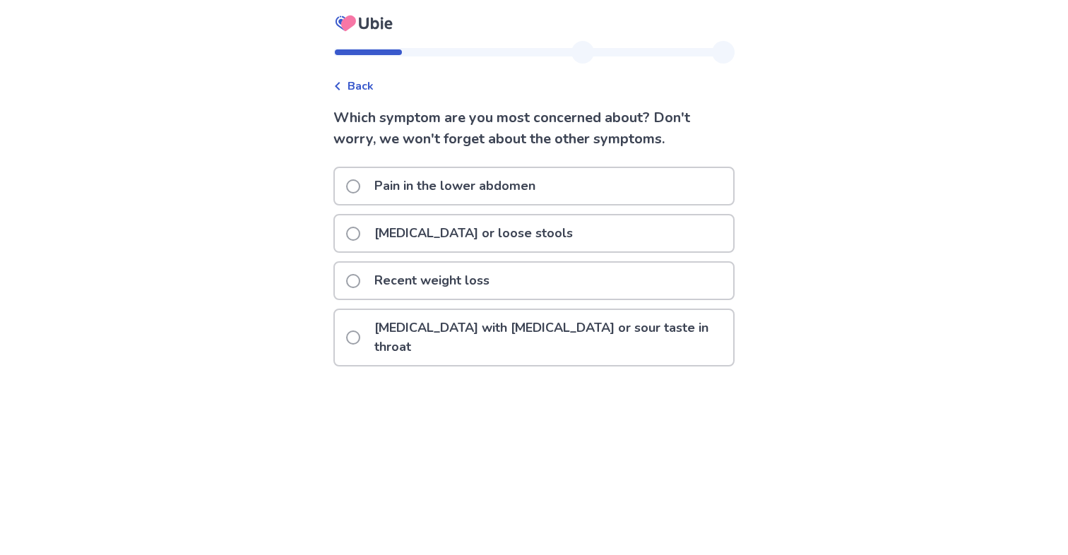
click at [409, 231] on p "[MEDICAL_DATA] or loose stools" at bounding box center [473, 233] width 215 height 36
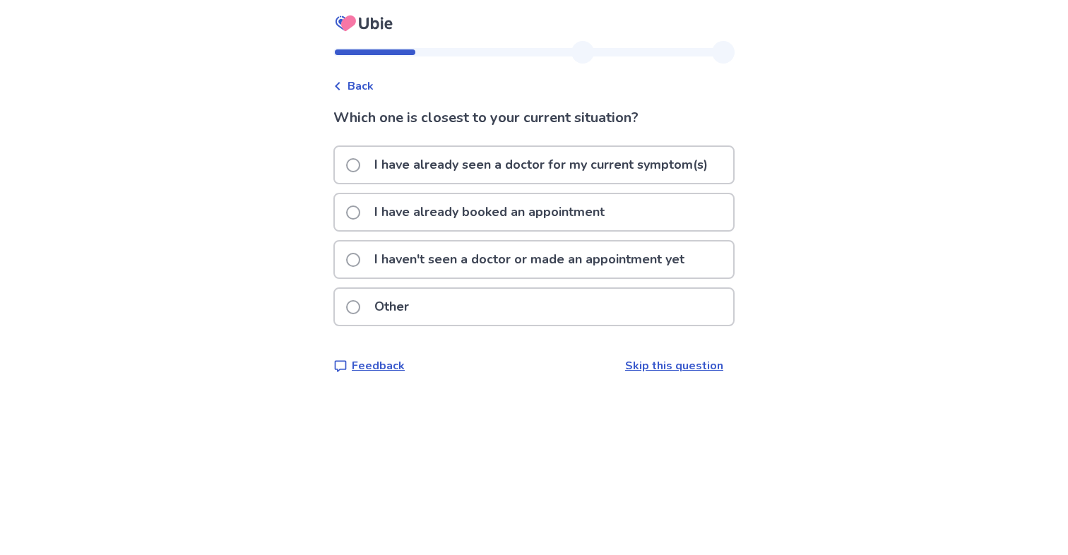
click at [576, 165] on p "I have already seen a doctor for my current symptom(s)" at bounding box center [541, 165] width 350 height 36
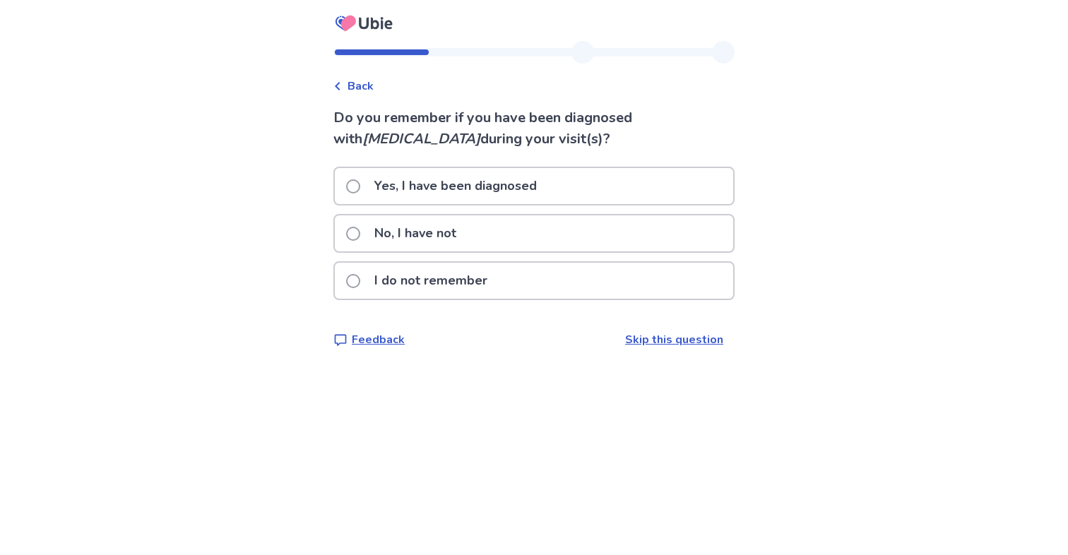
click at [482, 237] on div "No, I have not" at bounding box center [534, 233] width 398 height 36
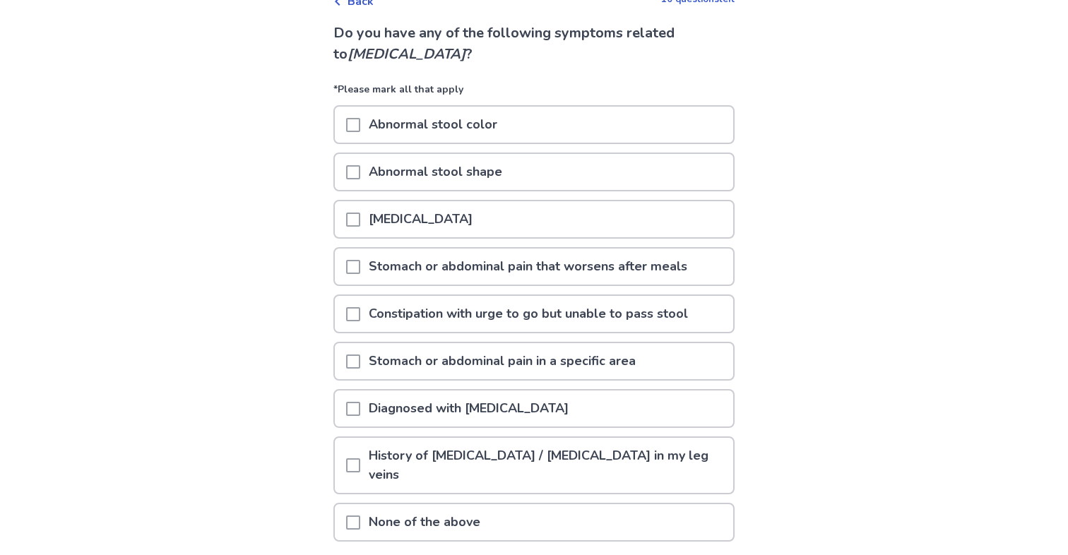
scroll to position [89, 0]
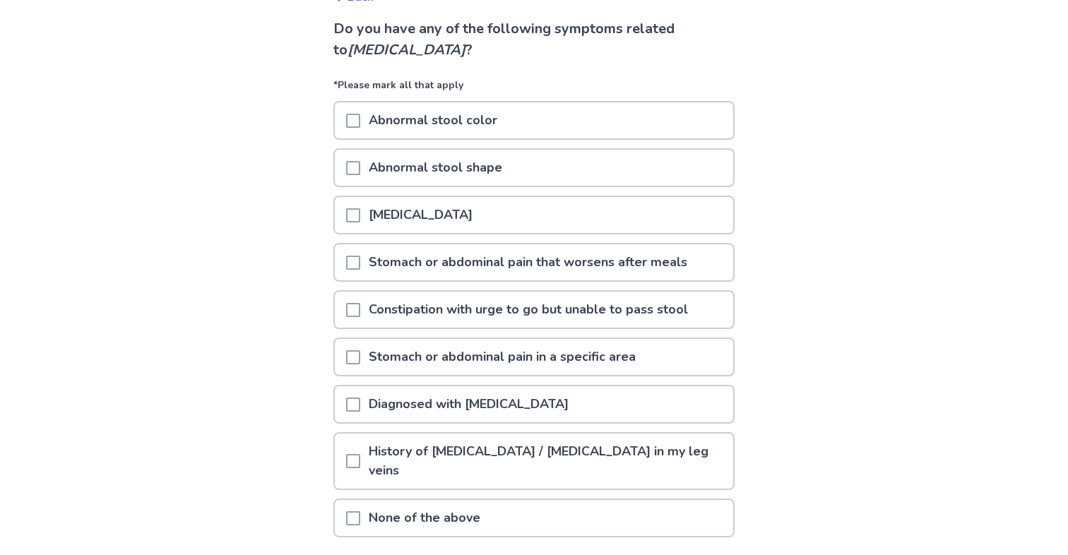
click at [355, 124] on span at bounding box center [353, 121] width 14 height 14
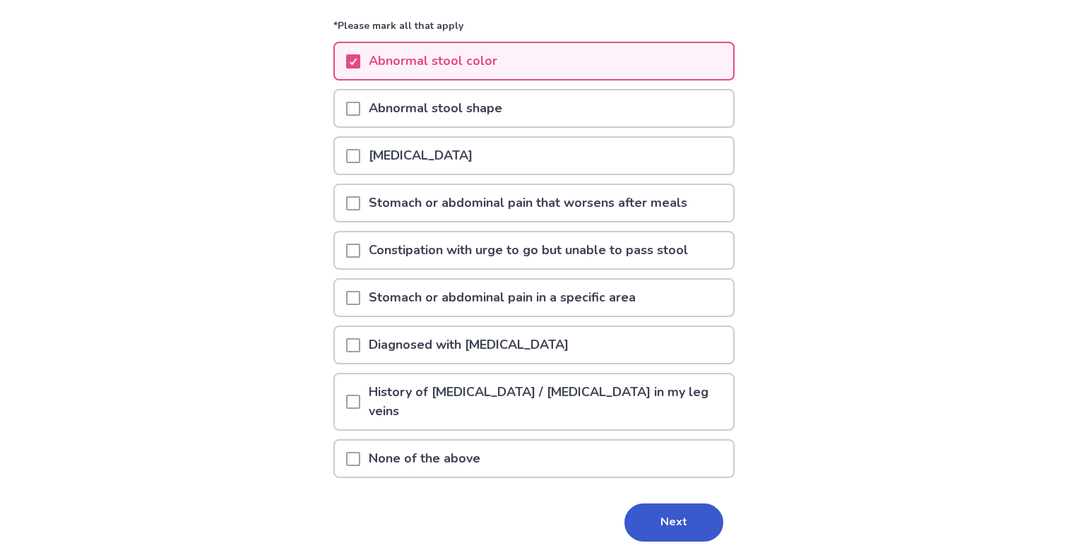
scroll to position [153, 0]
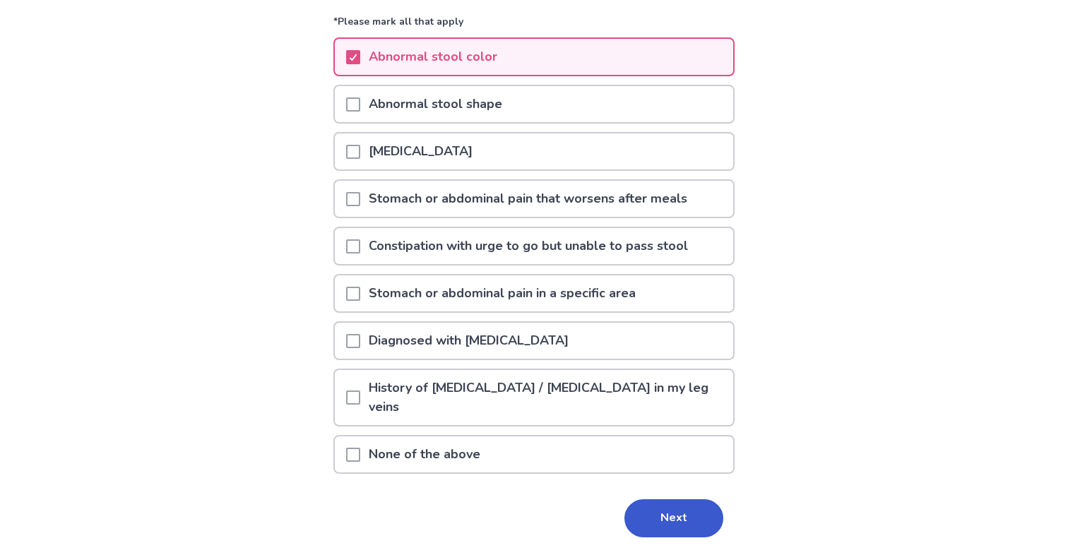
click at [360, 201] on span at bounding box center [353, 199] width 14 height 14
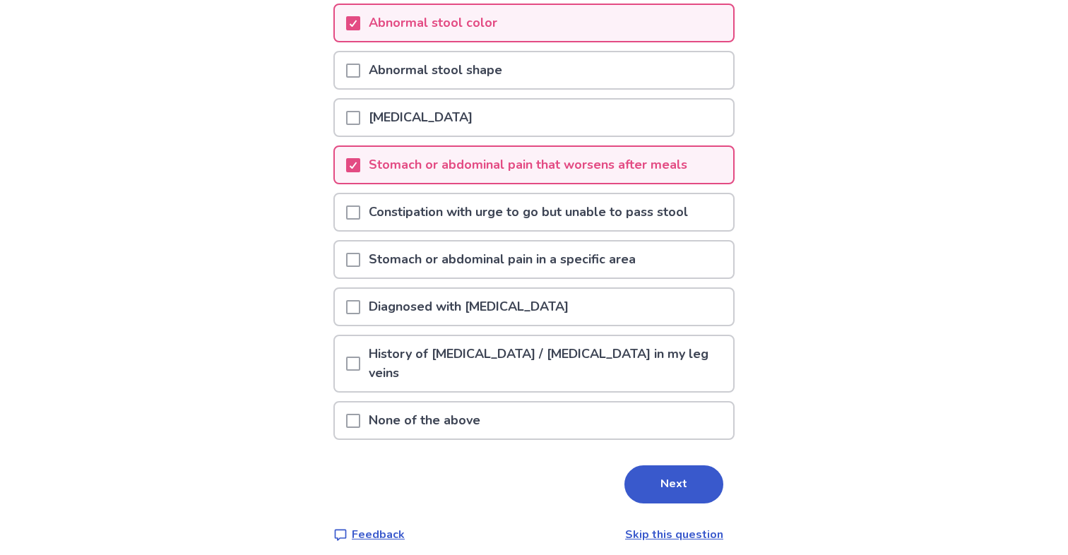
scroll to position [197, 0]
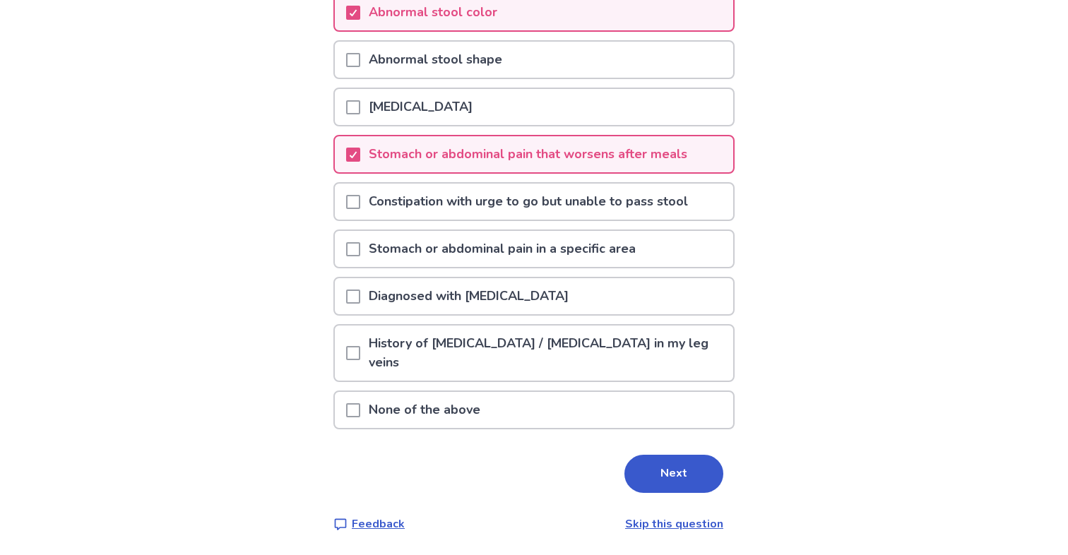
click at [360, 253] on span at bounding box center [353, 249] width 14 height 14
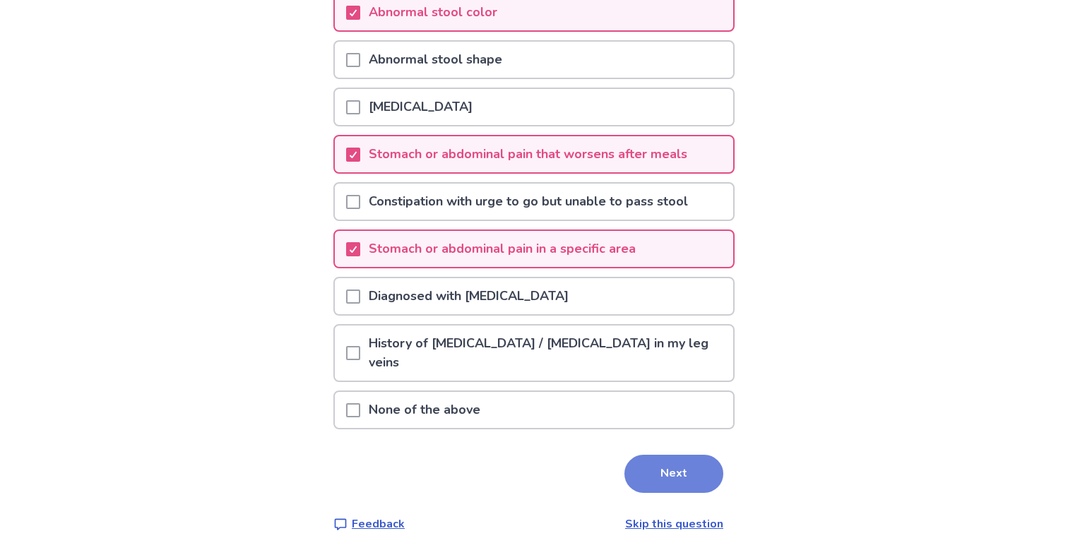
click at [632, 468] on button "Next" at bounding box center [673, 474] width 99 height 38
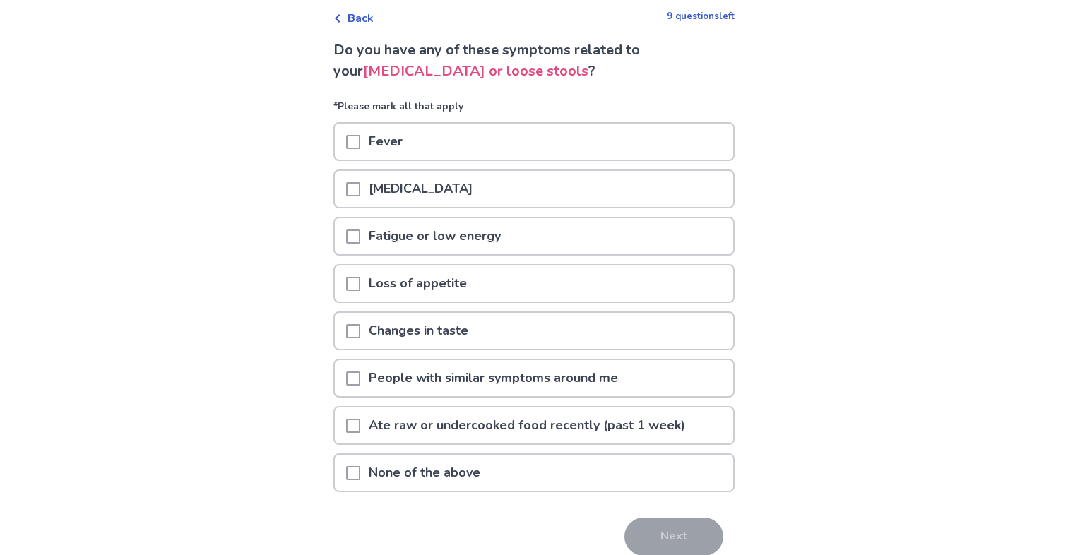
scroll to position [90, 0]
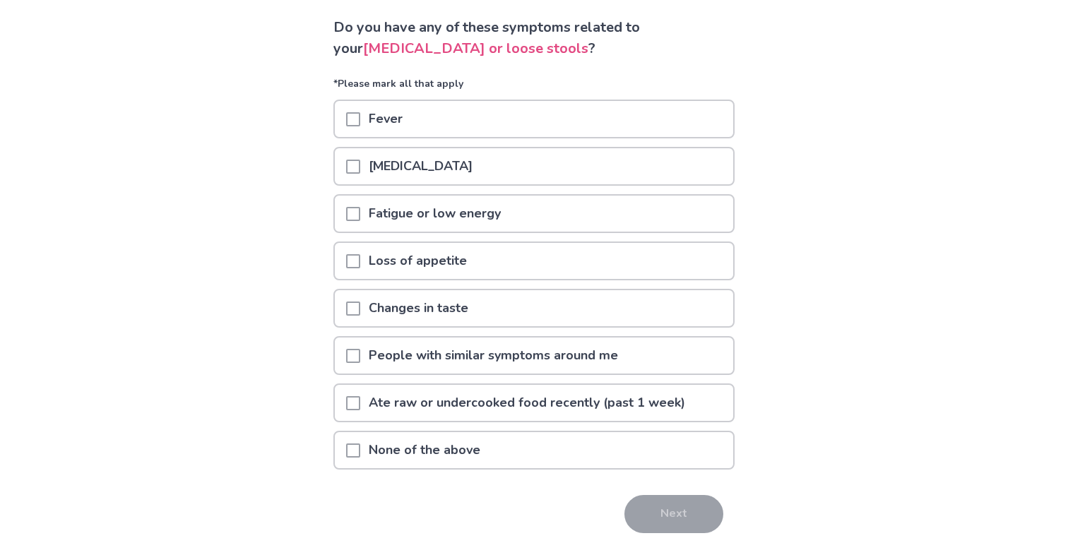
click at [360, 166] on span at bounding box center [353, 167] width 14 height 14
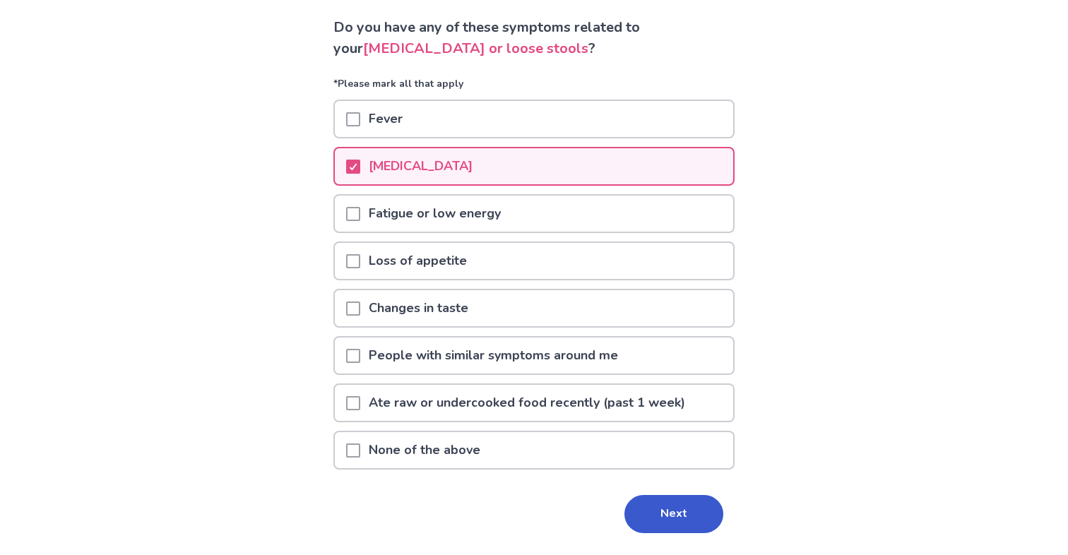
click at [360, 220] on span at bounding box center [353, 214] width 14 height 14
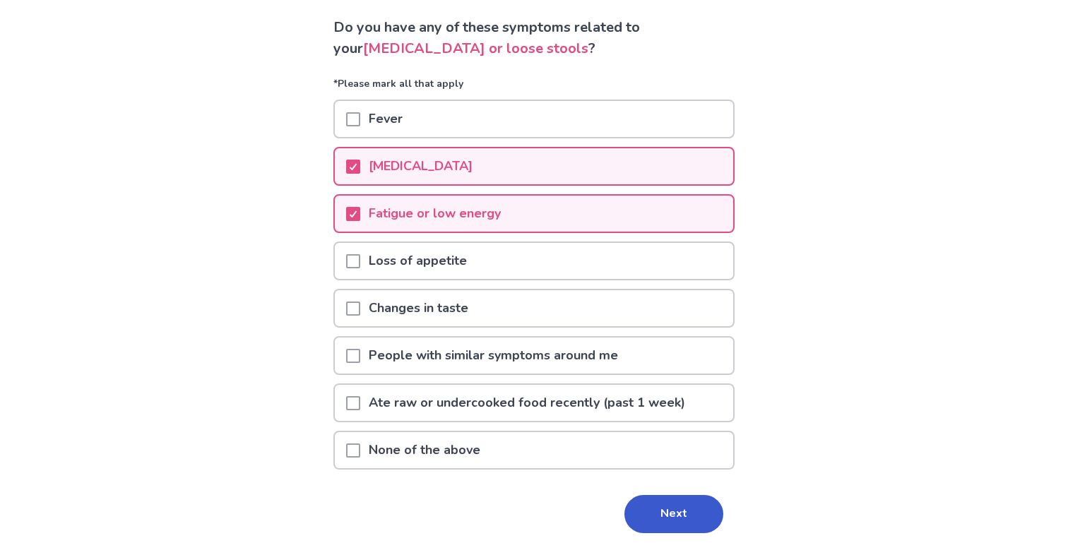
click at [360, 265] on span at bounding box center [353, 261] width 14 height 14
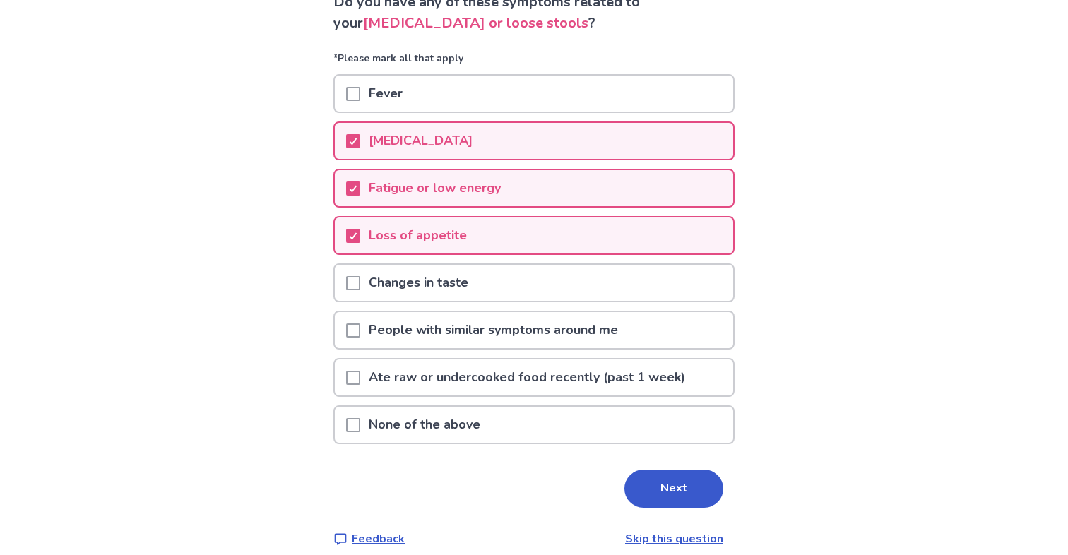
scroll to position [117, 0]
click at [628, 478] on button "Next" at bounding box center [673, 488] width 99 height 38
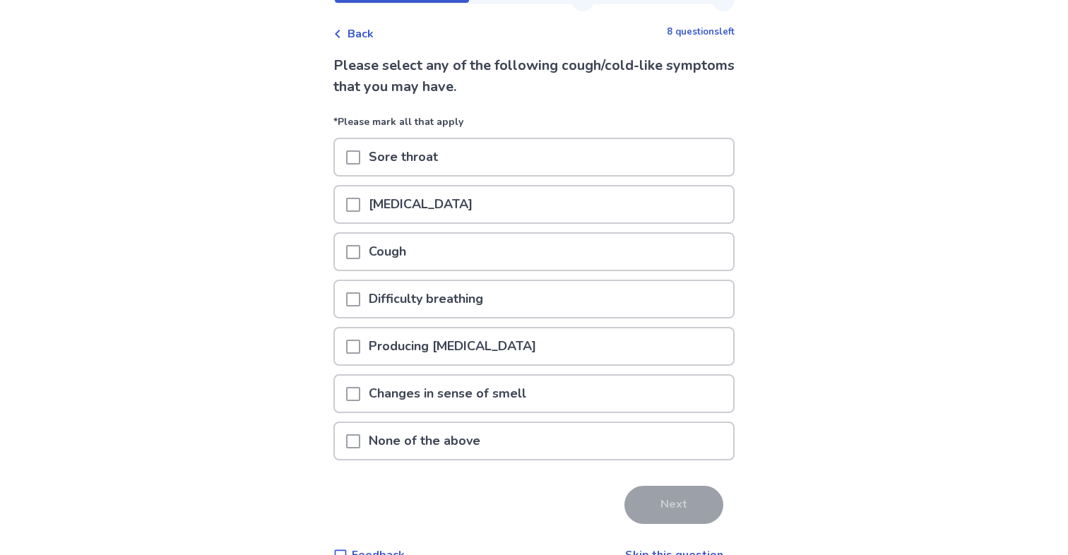
scroll to position [83, 0]
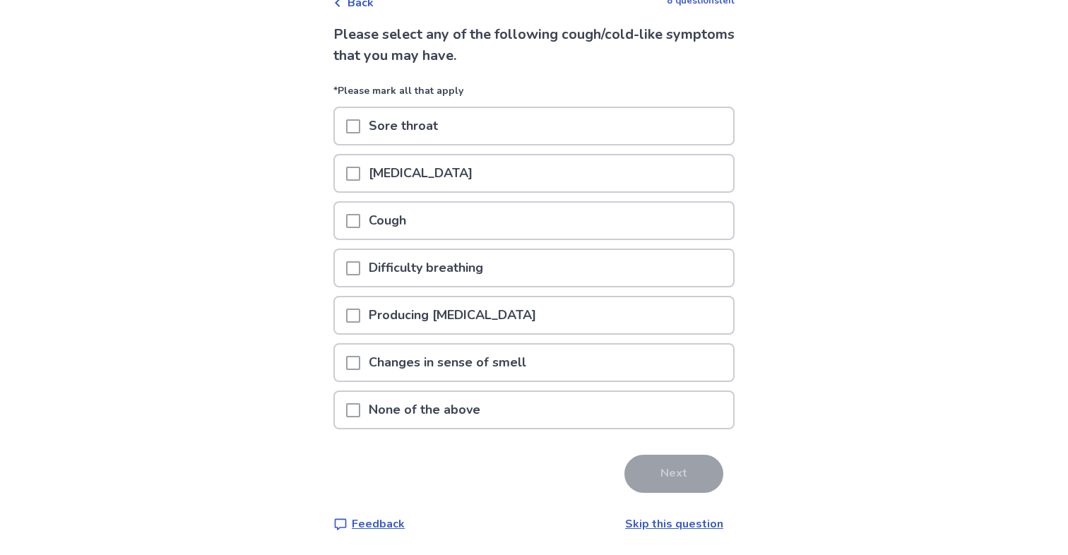
click at [471, 411] on p "None of the above" at bounding box center [424, 410] width 129 height 36
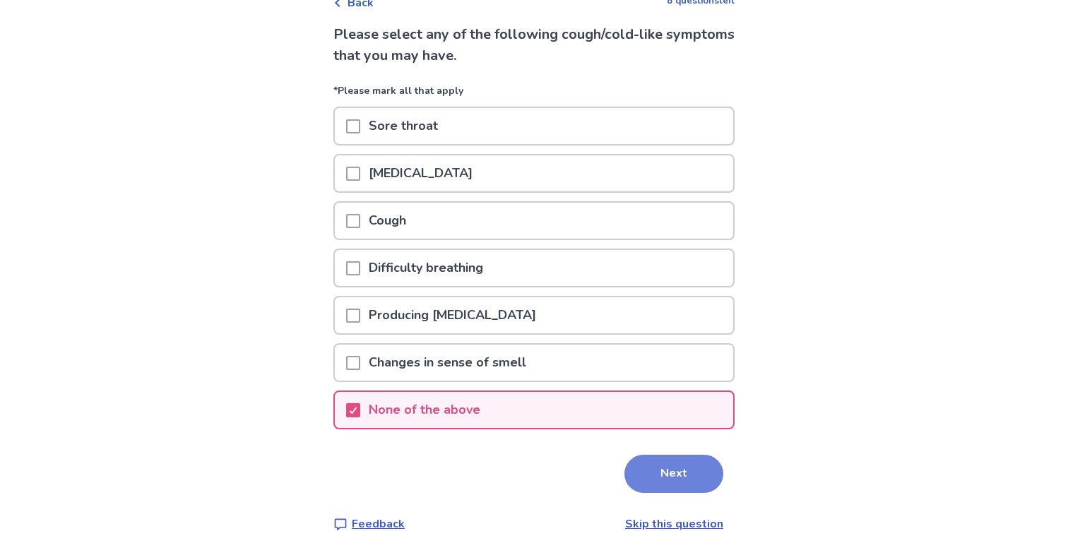
click at [626, 478] on button "Next" at bounding box center [673, 474] width 99 height 38
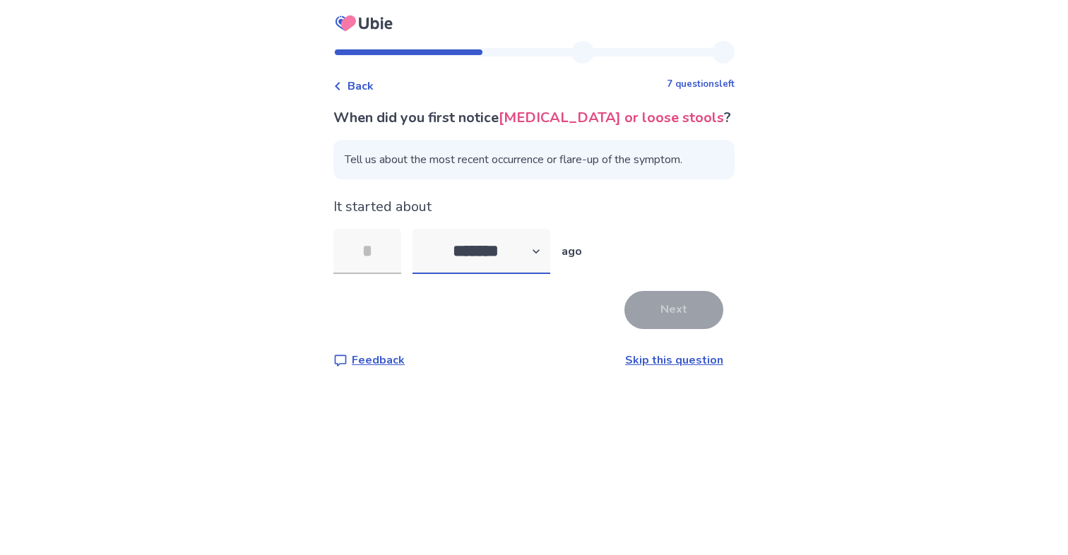
click at [535, 259] on select "******* ****** ******* ******** *******" at bounding box center [481, 251] width 138 height 45
select select "*"
click at [421, 229] on select "******* ****** ******* ******** *******" at bounding box center [481, 251] width 138 height 45
click at [375, 250] on input "tel" at bounding box center [367, 251] width 68 height 45
type input "*"
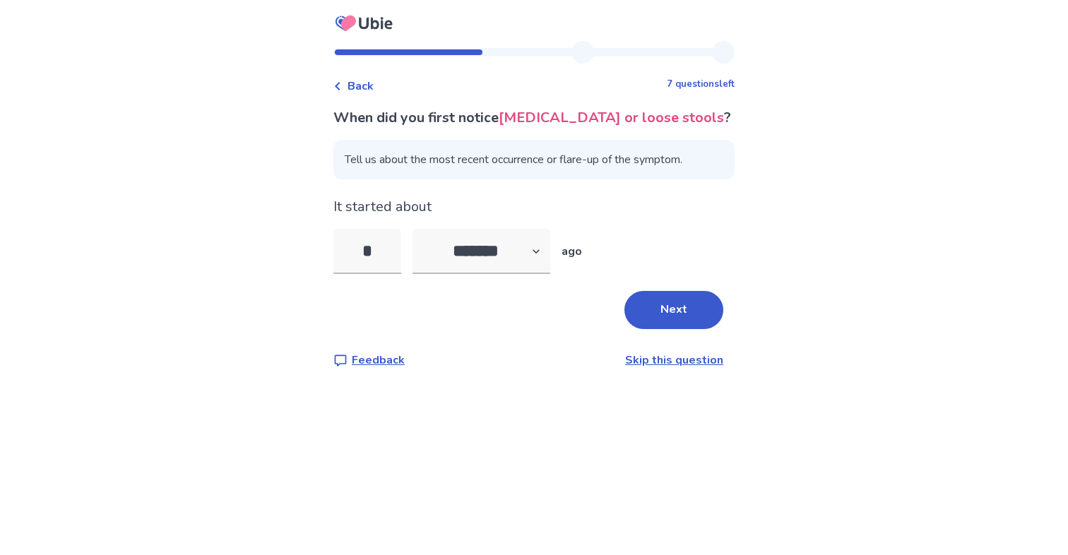
click at [474, 324] on div "Next" at bounding box center [533, 310] width 401 height 38
click at [662, 306] on button "Next" at bounding box center [673, 310] width 99 height 38
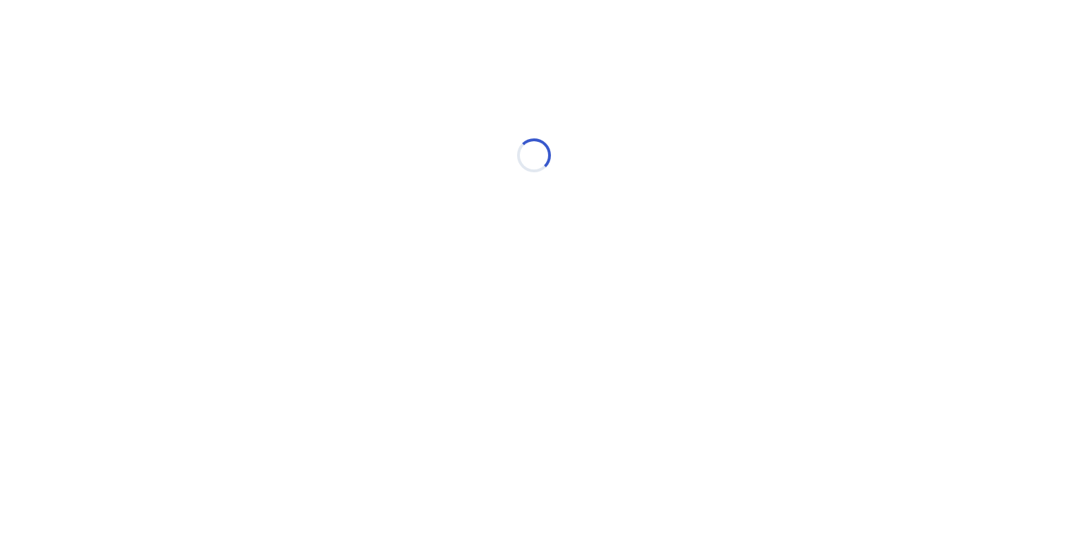
select select "*"
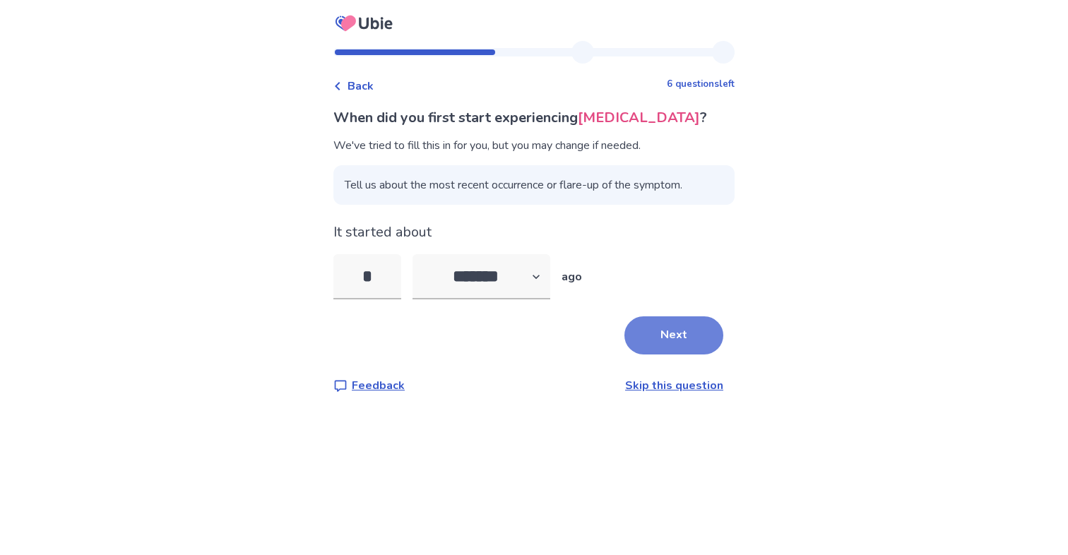
click at [685, 351] on button "Next" at bounding box center [673, 335] width 99 height 38
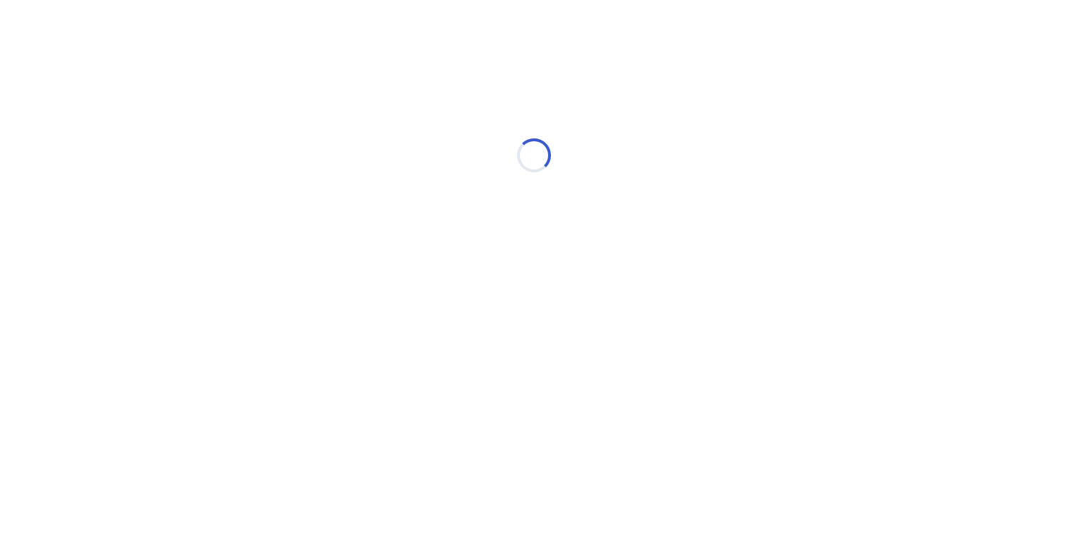
select select "*"
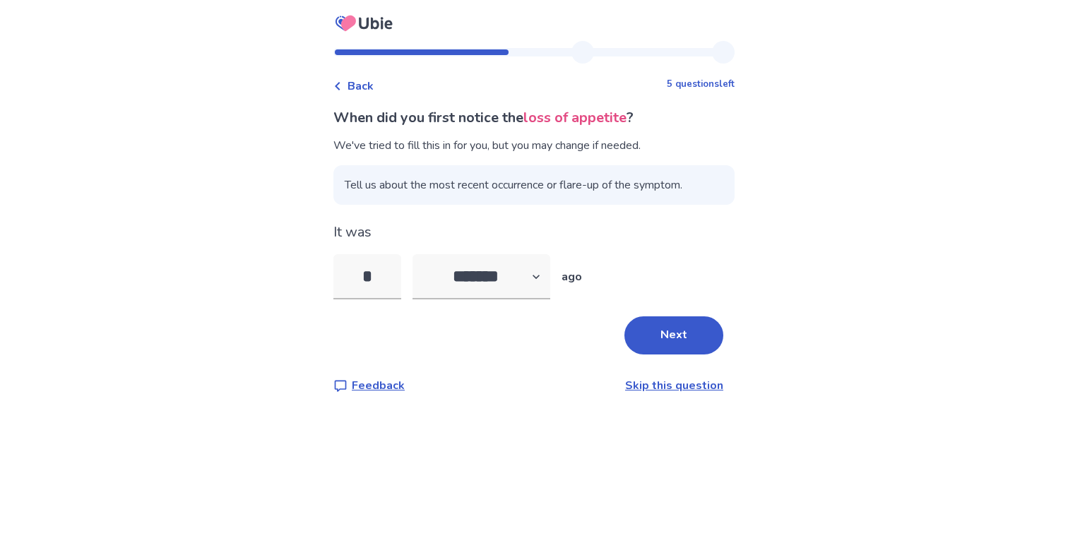
click at [685, 351] on button "Next" at bounding box center [673, 335] width 99 height 38
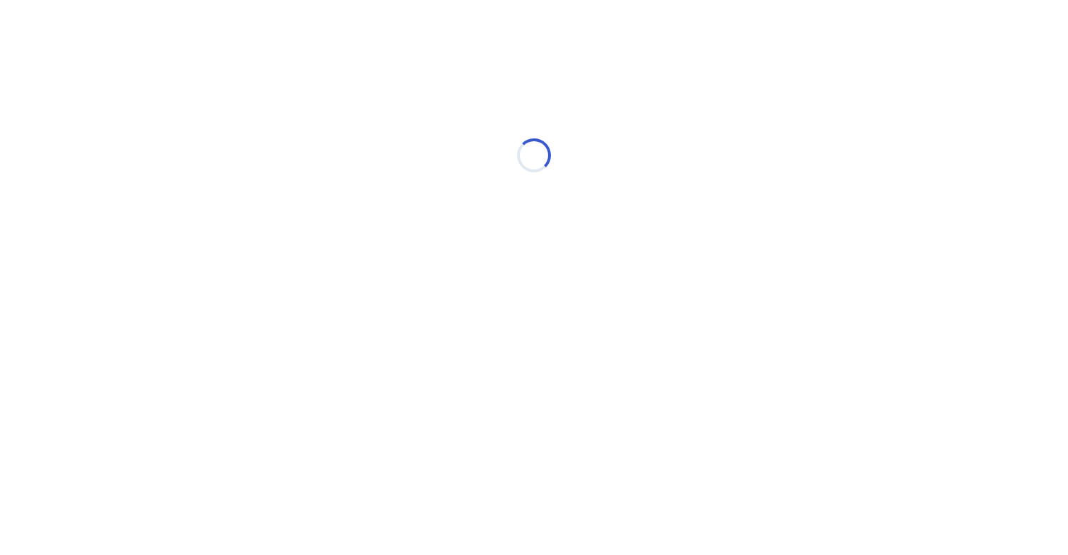
select select "*"
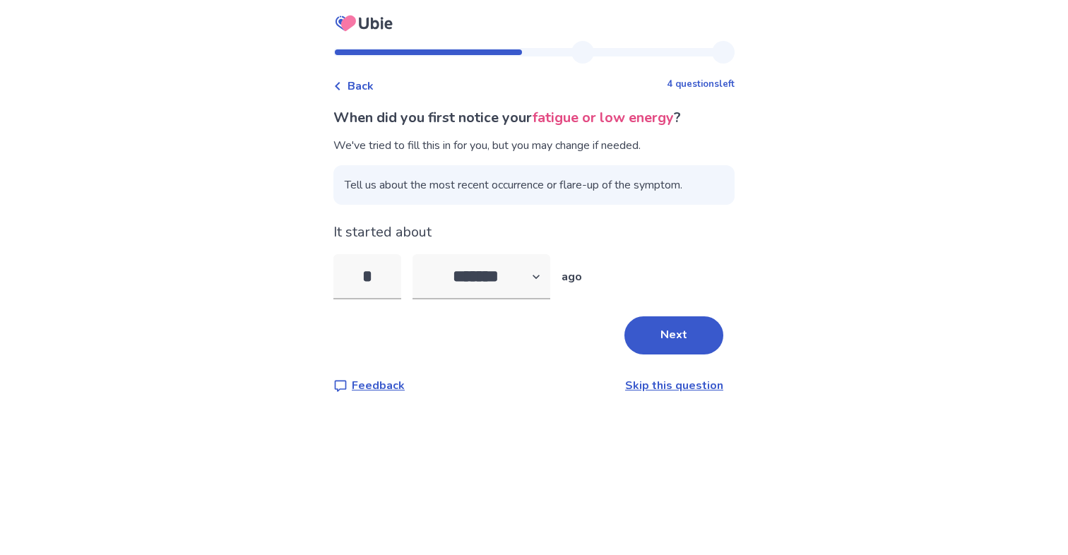
click at [685, 351] on button "Next" at bounding box center [673, 335] width 99 height 38
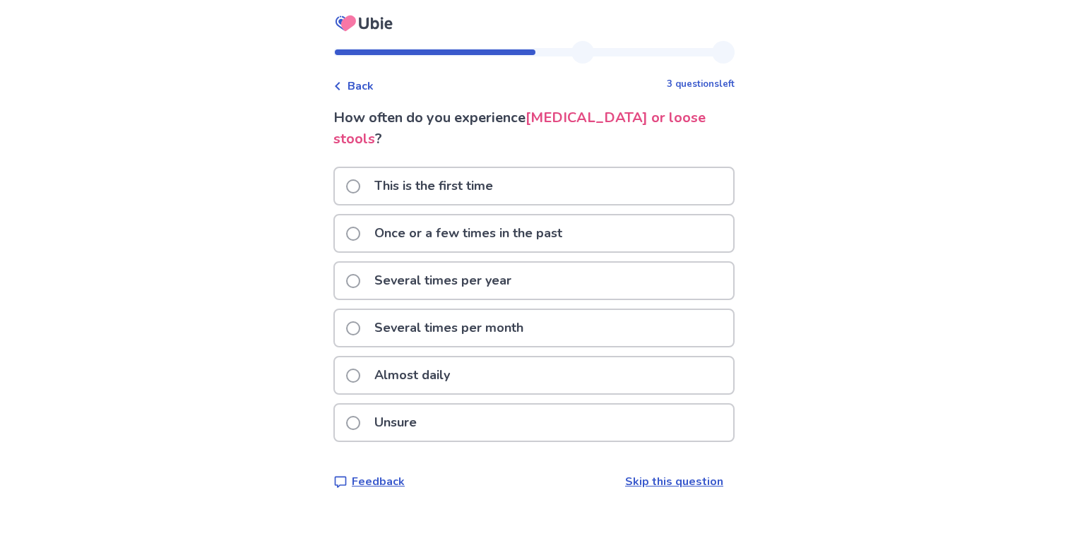
click at [468, 314] on p "Several times per month" at bounding box center [449, 328] width 166 height 36
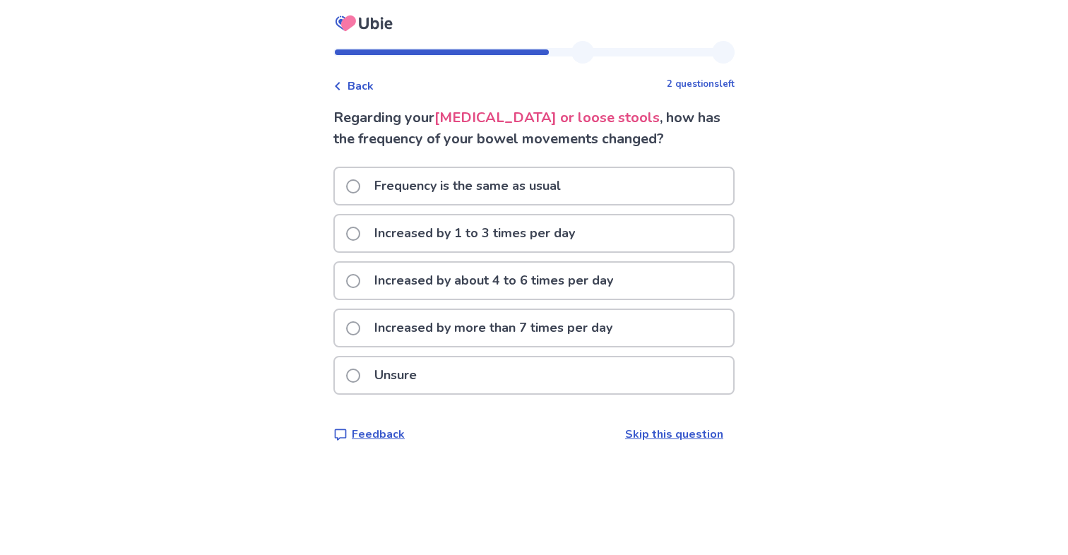
click at [628, 443] on div "Back 2 questions left Regarding your [MEDICAL_DATA] or loose stools , how has t…" at bounding box center [534, 253] width 424 height 424
click at [631, 433] on link "Skip this question" at bounding box center [674, 434] width 98 height 16
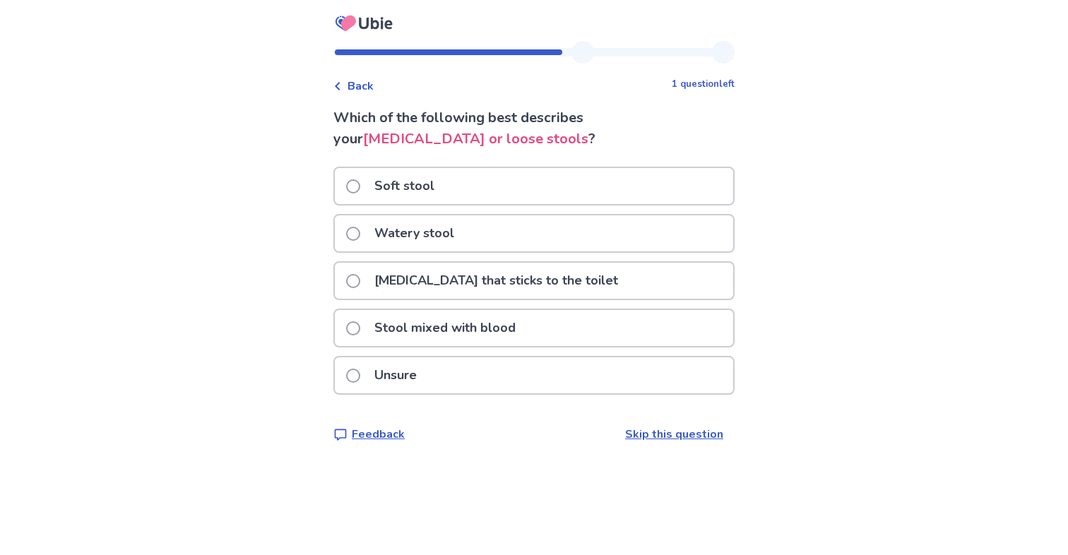
click at [482, 235] on div "Watery stool" at bounding box center [534, 233] width 398 height 36
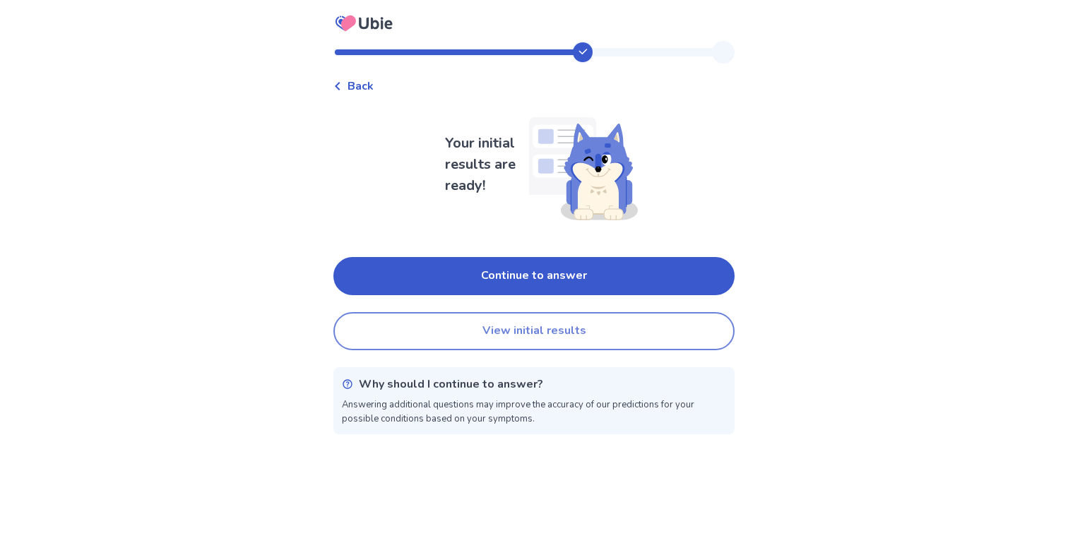
click at [502, 335] on button "View initial results" at bounding box center [533, 331] width 401 height 38
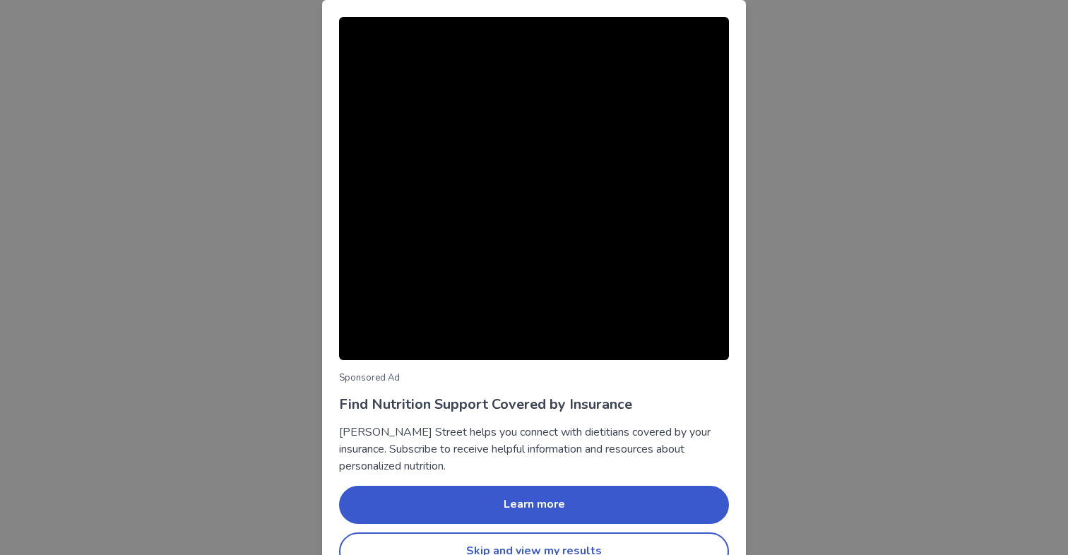
scroll to position [32, 0]
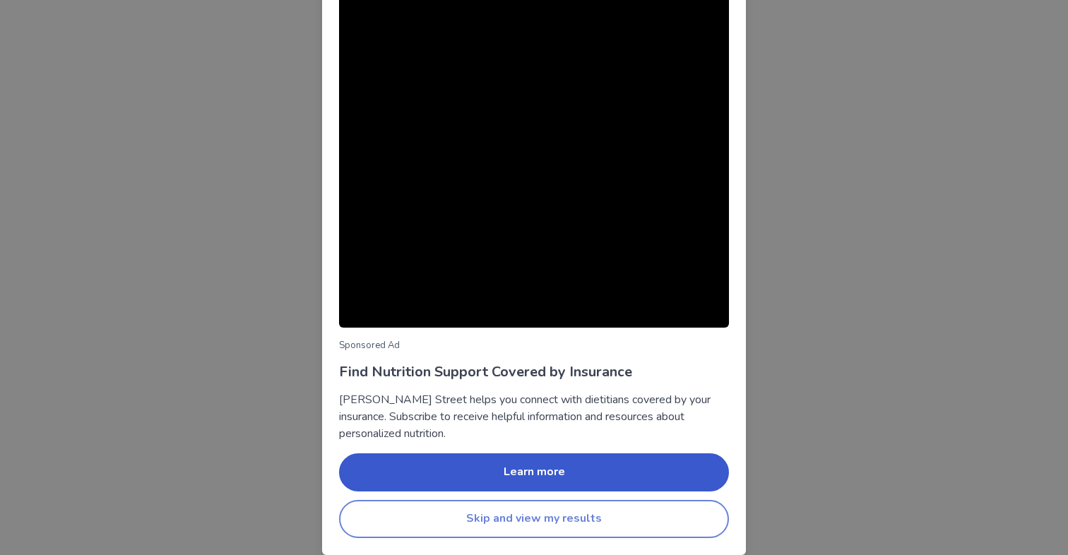
click at [496, 527] on button "Skip and view my results" at bounding box center [534, 519] width 390 height 38
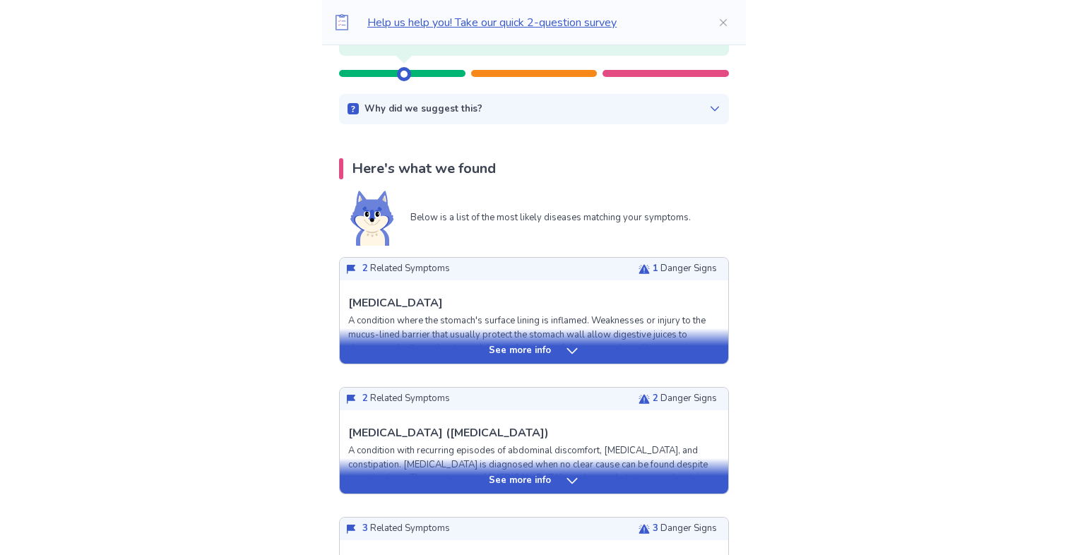
scroll to position [194, 0]
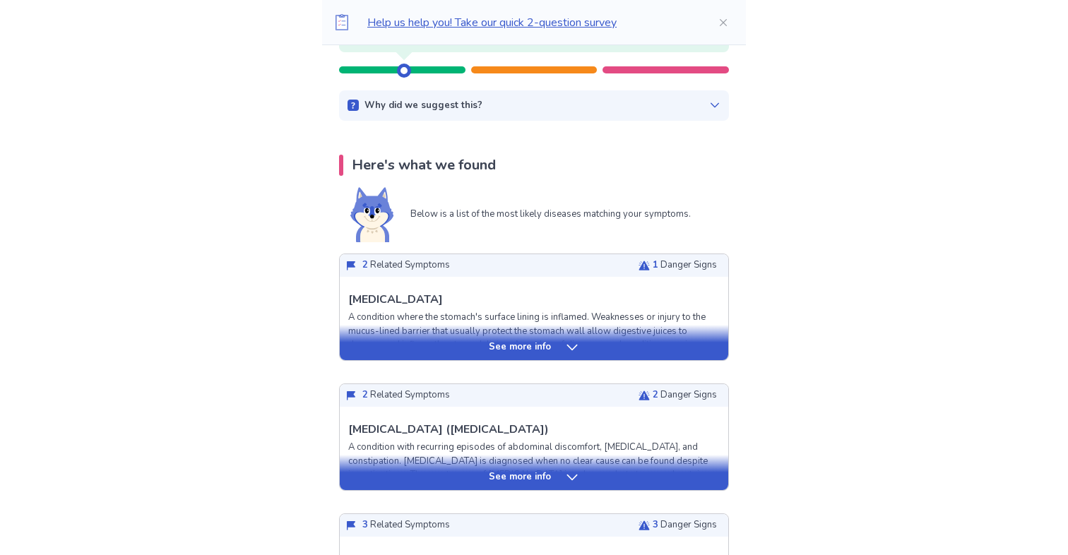
click at [506, 344] on p "See more info" at bounding box center [520, 347] width 62 height 14
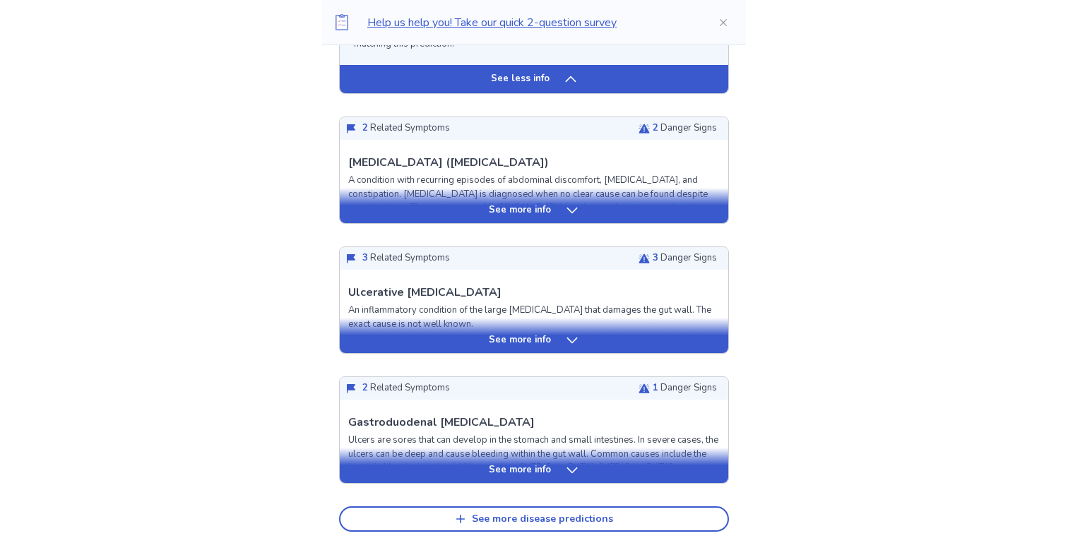
scroll to position [1565, 0]
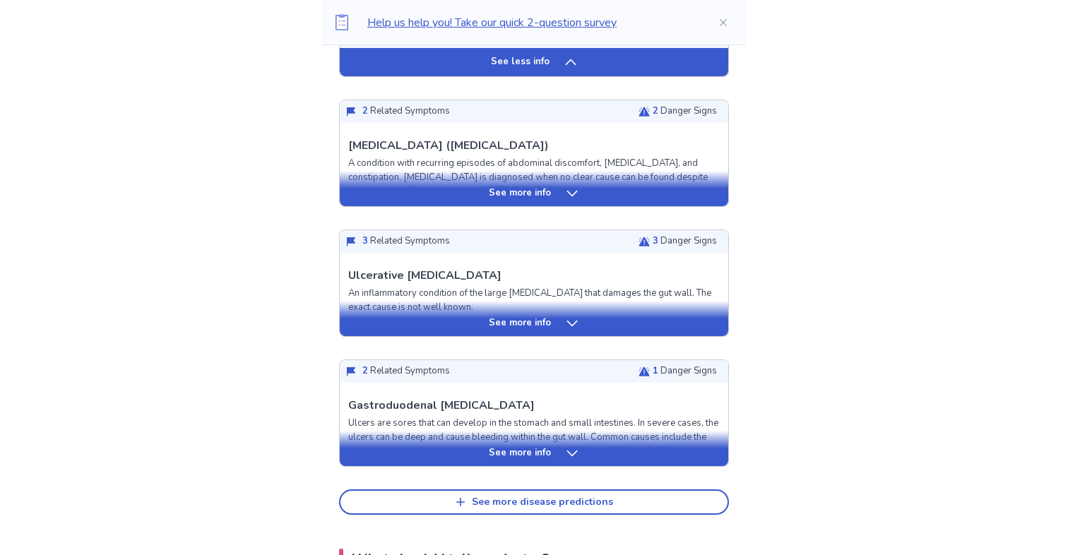
click at [569, 319] on icon at bounding box center [572, 323] width 14 height 14
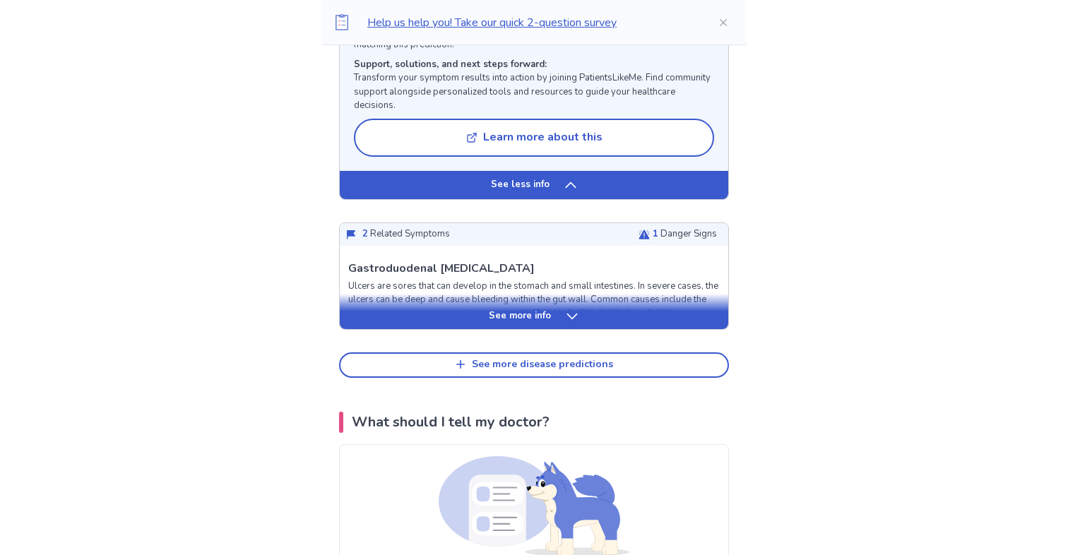
scroll to position [3005, 0]
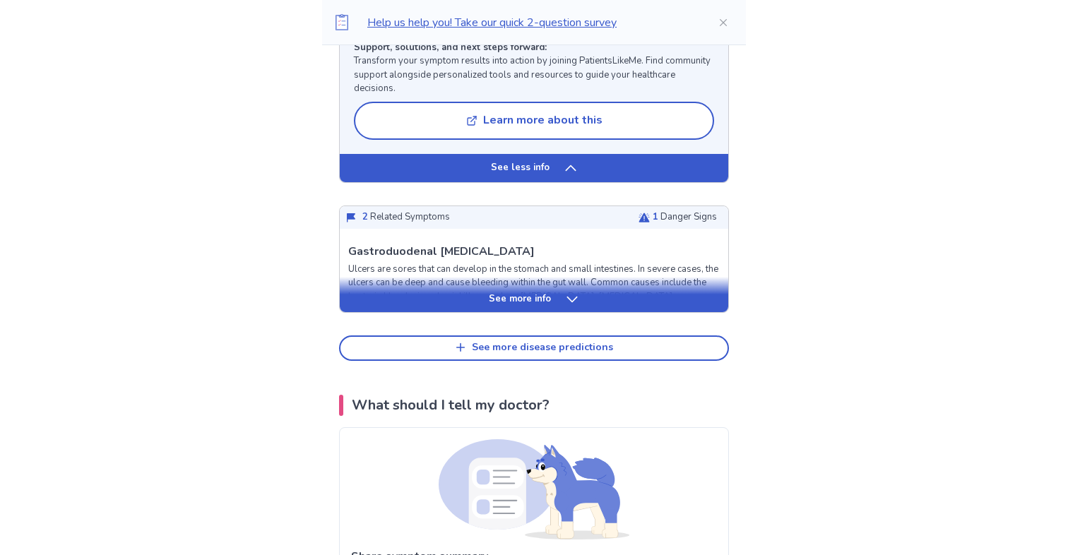
click at [565, 306] on icon at bounding box center [572, 299] width 14 height 14
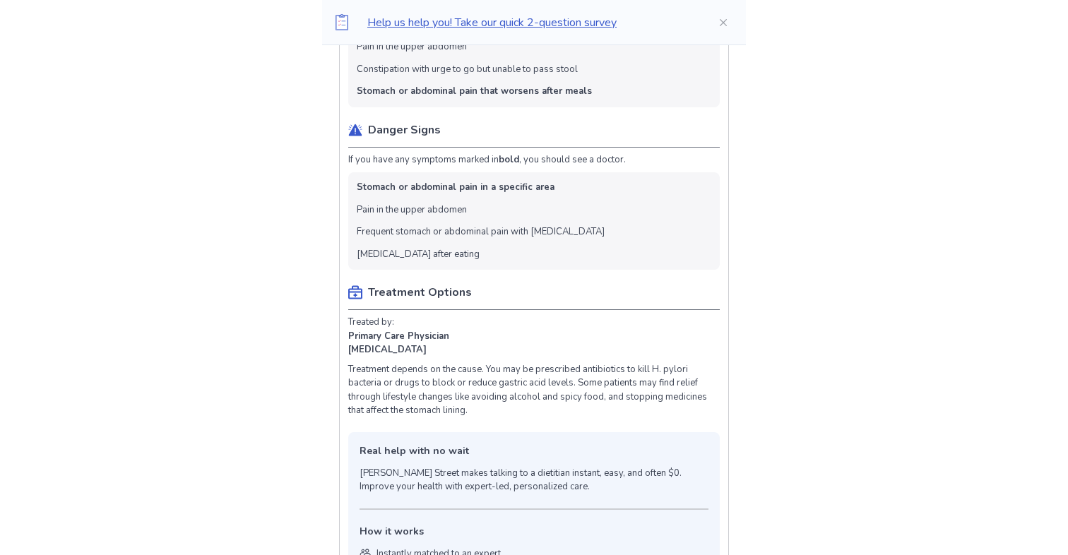
scroll to position [691, 0]
